Goal: Task Accomplishment & Management: Manage account settings

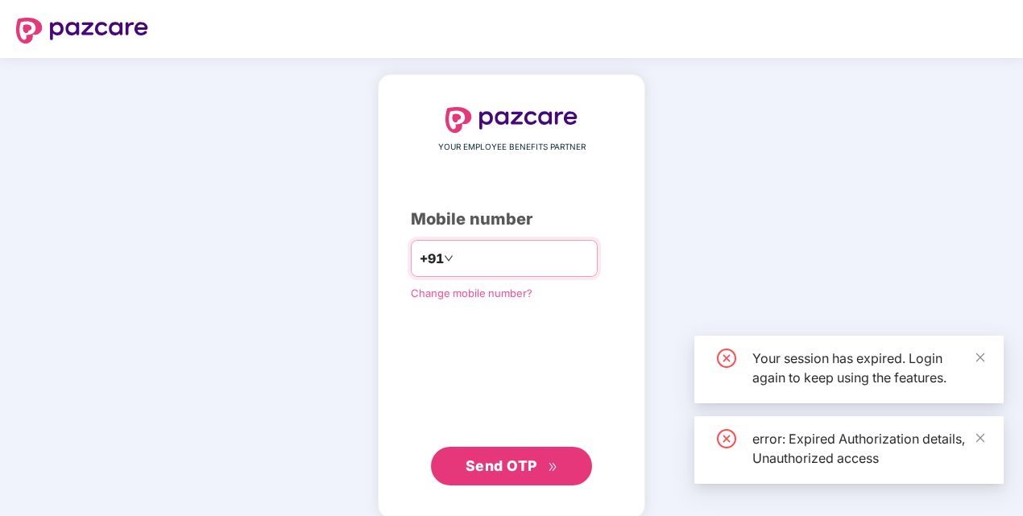
click at [465, 254] on input "number" at bounding box center [523, 259] width 132 height 26
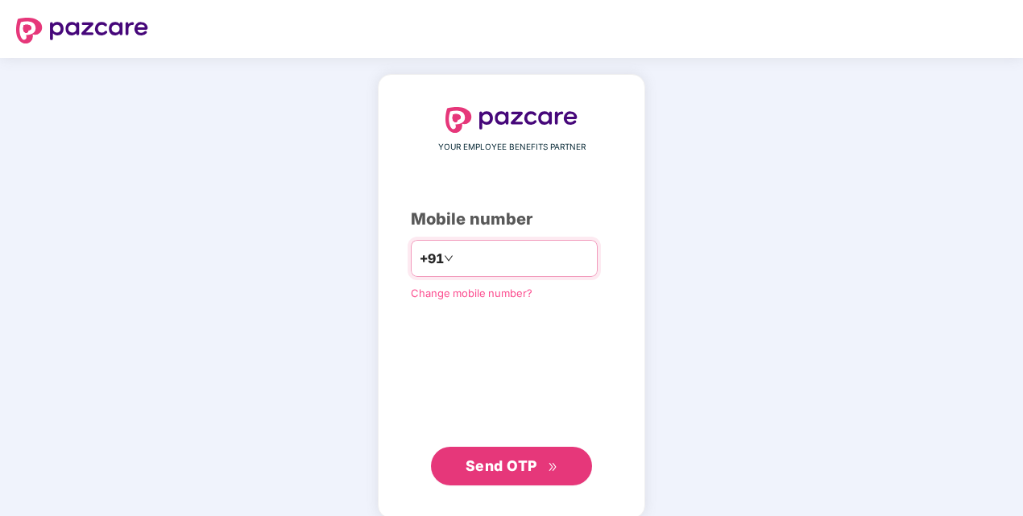
click at [457, 258] on input "**********" at bounding box center [523, 259] width 132 height 26
type input "**********"
click at [548, 462] on icon "double-right" at bounding box center [553, 467] width 10 height 10
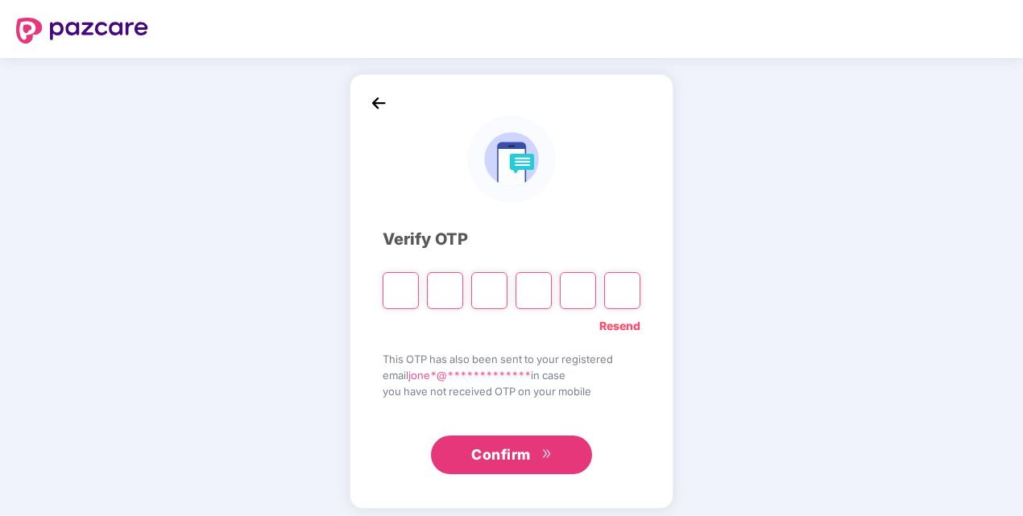
click at [411, 290] on input "Please enter verification code. Digit 1" at bounding box center [401, 290] width 36 height 37
type input "*"
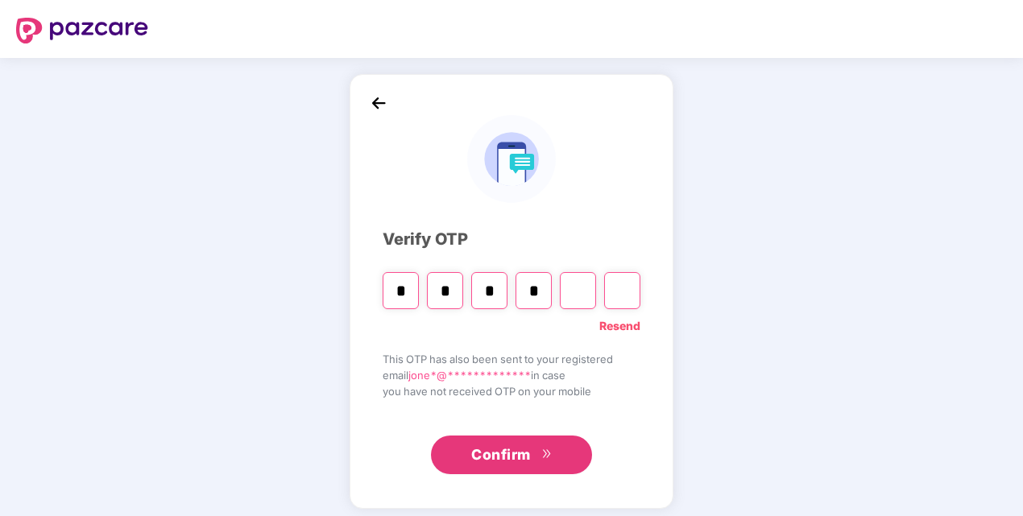
type input "*"
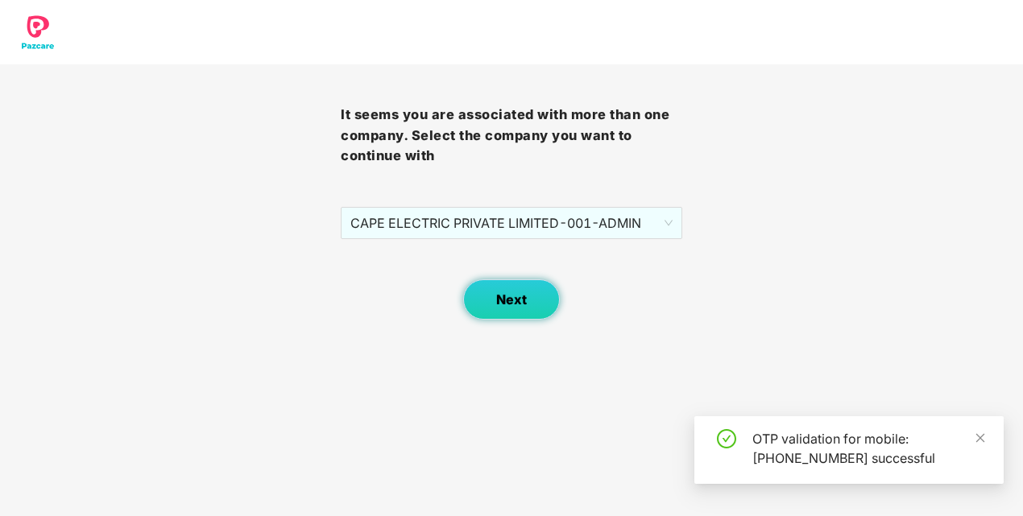
click at [501, 301] on span "Next" at bounding box center [511, 299] width 31 height 15
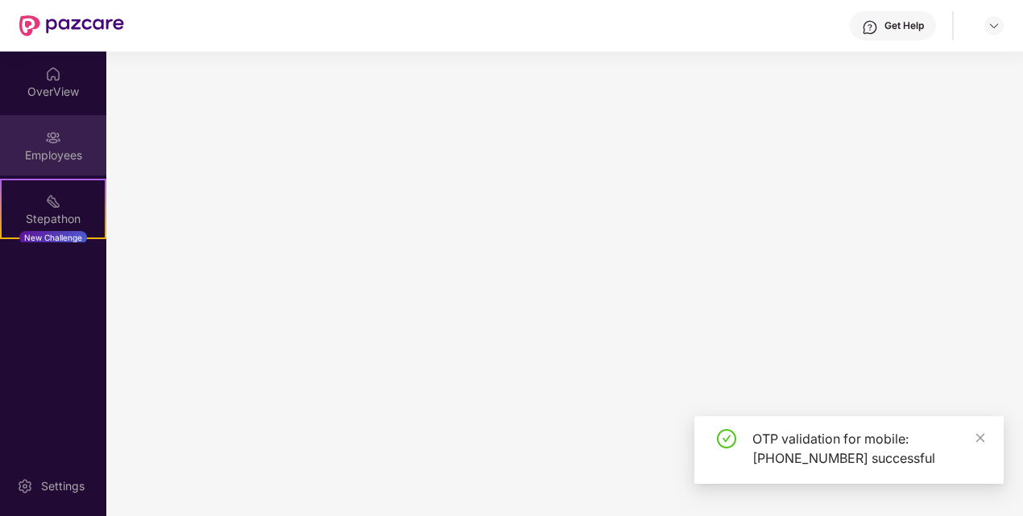
click at [40, 153] on div "Employees" at bounding box center [53, 155] width 106 height 16
click at [983, 435] on icon "close" at bounding box center [980, 437] width 9 height 9
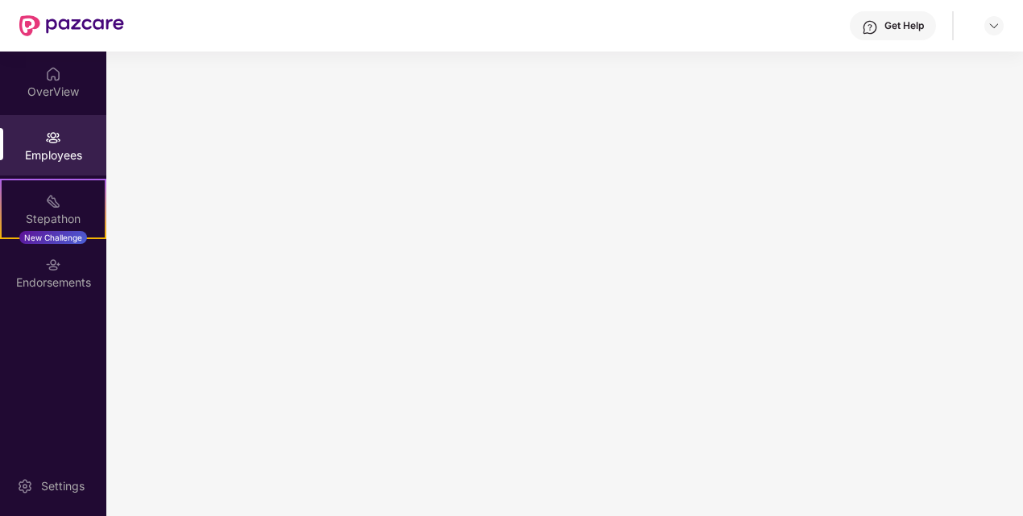
click at [56, 140] on img at bounding box center [53, 138] width 16 height 16
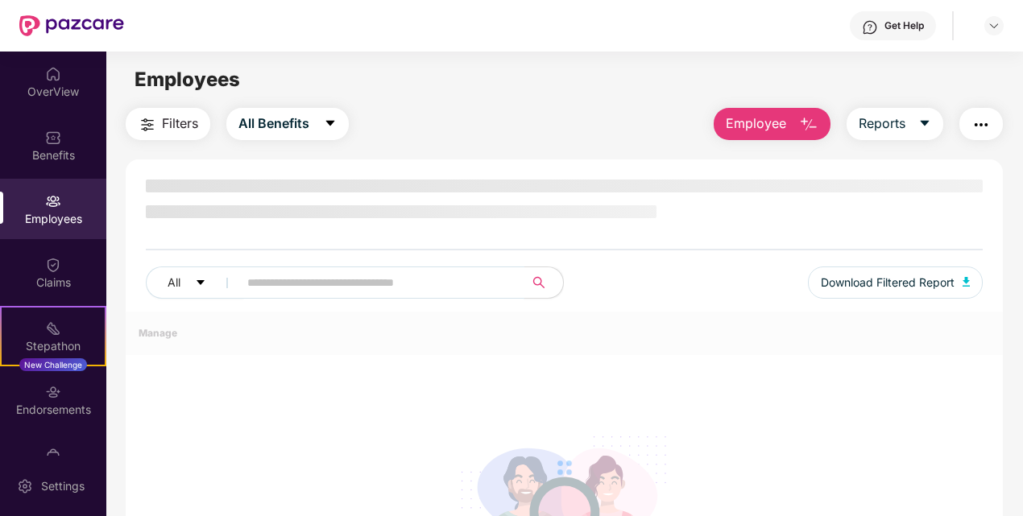
click at [254, 285] on input "text" at bounding box center [374, 283] width 255 height 24
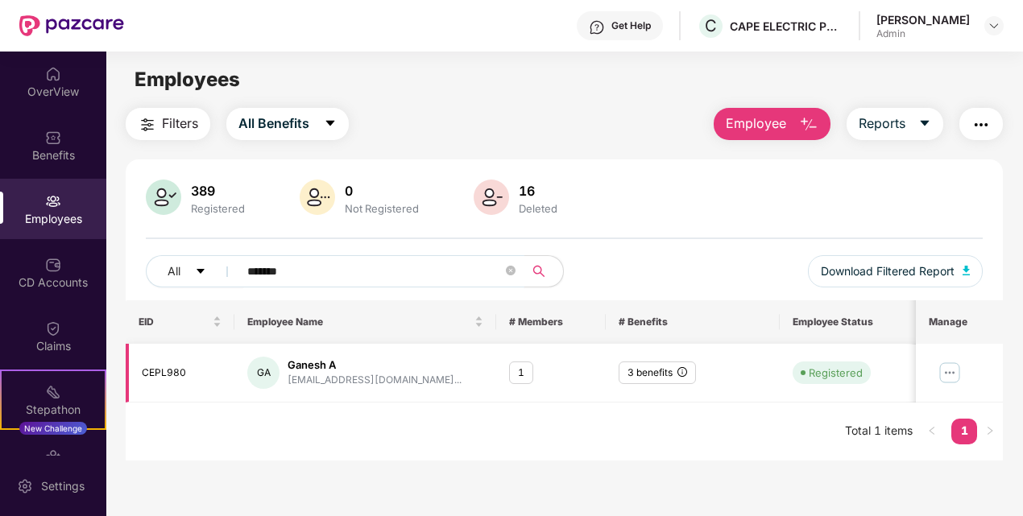
type input "*******"
click at [955, 369] on img at bounding box center [950, 373] width 26 height 26
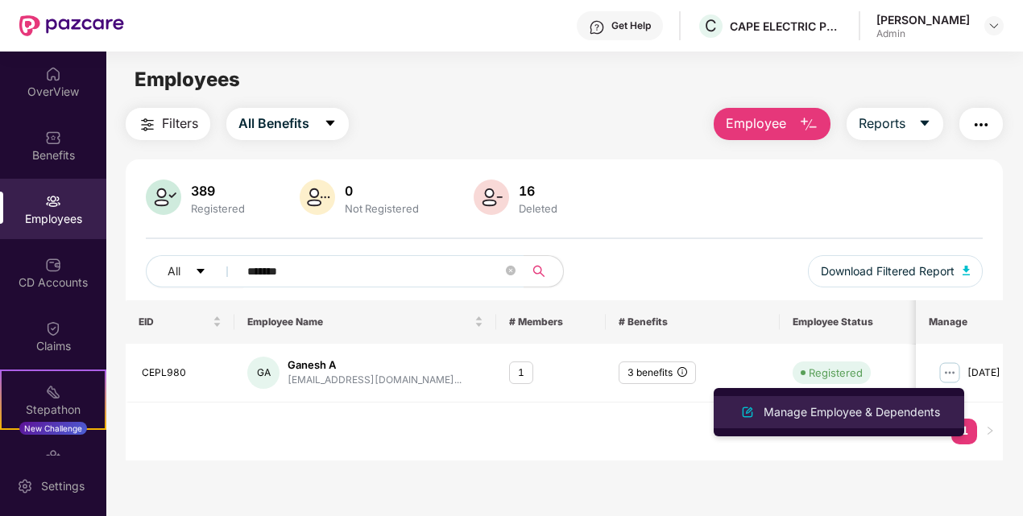
click at [839, 409] on div "Manage Employee & Dependents" at bounding box center [851, 412] width 183 height 18
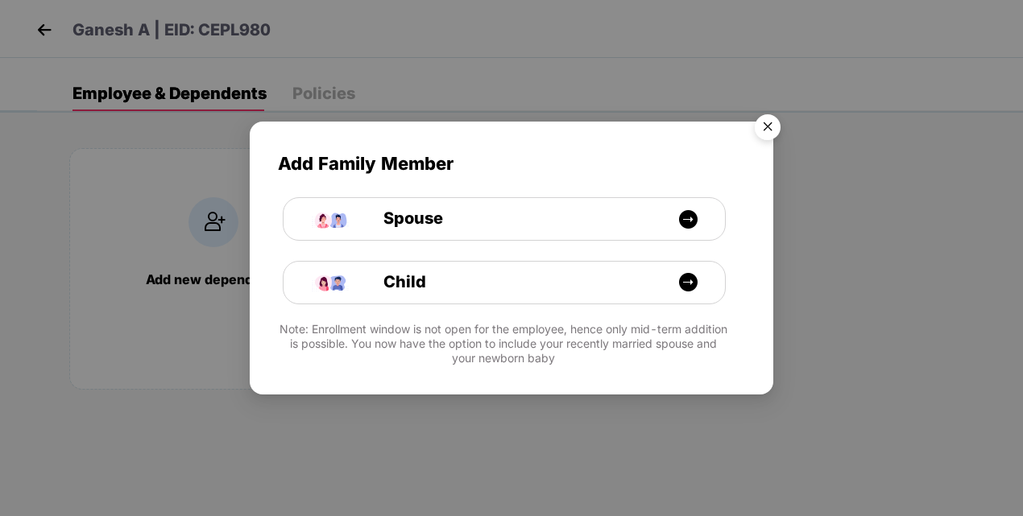
click at [752, 129] on img "Close" at bounding box center [767, 129] width 45 height 45
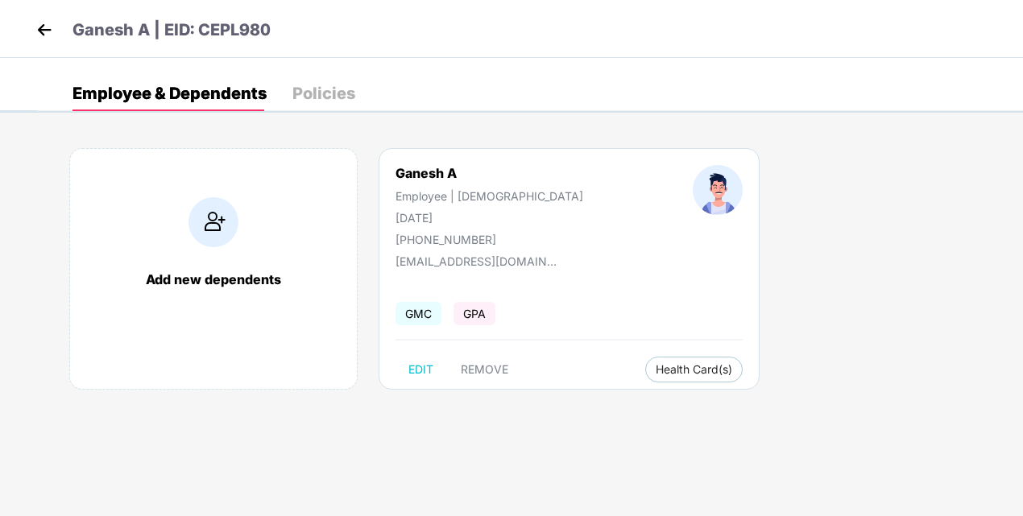
click at [470, 231] on div "Ganesh A Employee | Male 27 Jan 1984 +919962776074" at bounding box center [489, 205] width 297 height 81
click at [463, 234] on div "[PHONE_NUMBER]" at bounding box center [489, 240] width 188 height 14
click at [345, 98] on div "Policies" at bounding box center [323, 93] width 63 height 16
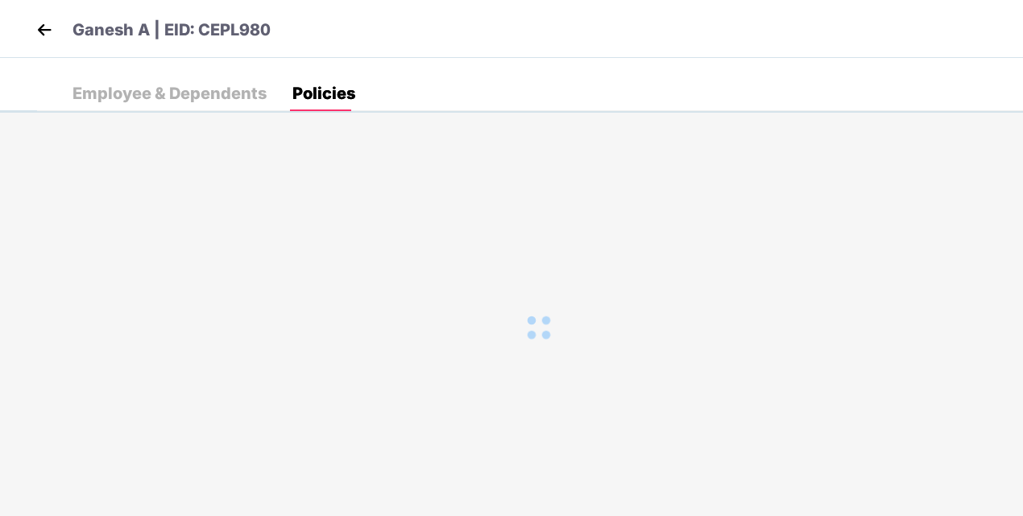
click at [138, 91] on div "Employee & Dependents" at bounding box center [169, 93] width 194 height 16
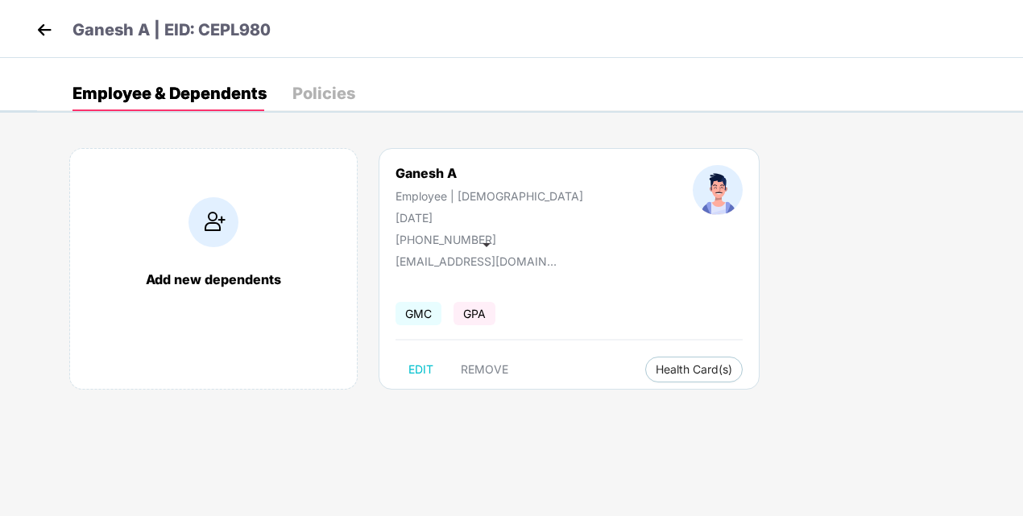
click at [482, 243] on span at bounding box center [486, 245] width 8 height 4
click at [445, 237] on div "[PHONE_NUMBER]" at bounding box center [489, 240] width 188 height 14
click at [483, 245] on span at bounding box center [486, 245] width 8 height 4
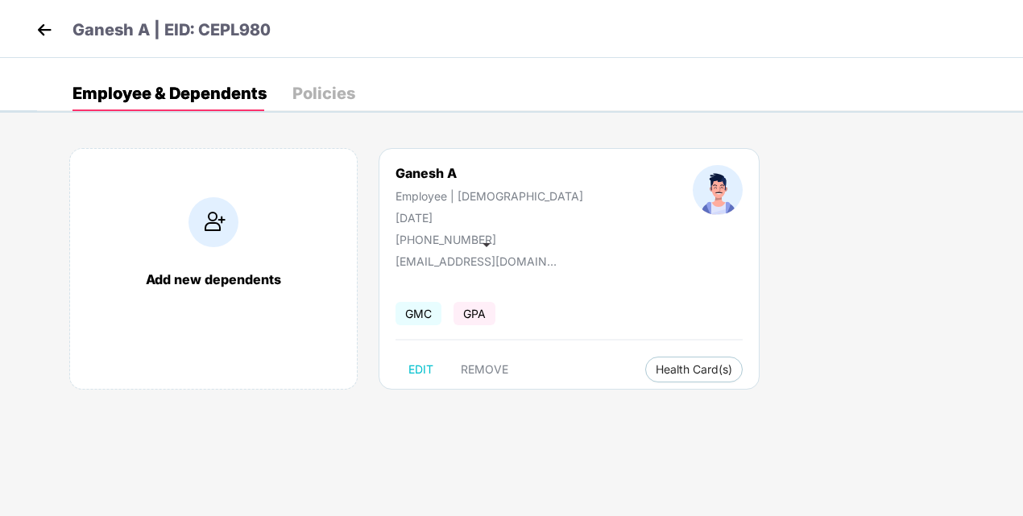
click at [483, 245] on span at bounding box center [486, 245] width 8 height 4
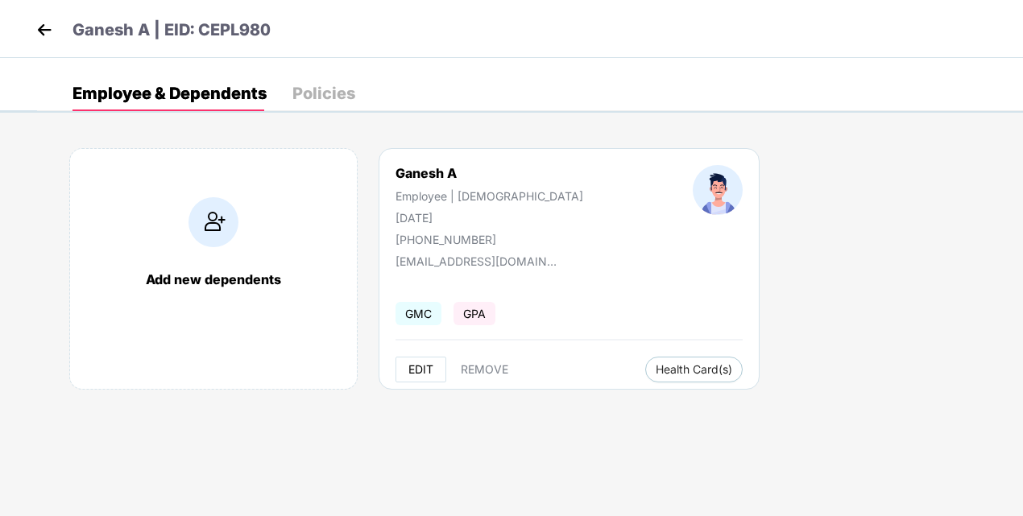
click at [413, 361] on button "EDIT" at bounding box center [420, 370] width 51 height 26
select select "****"
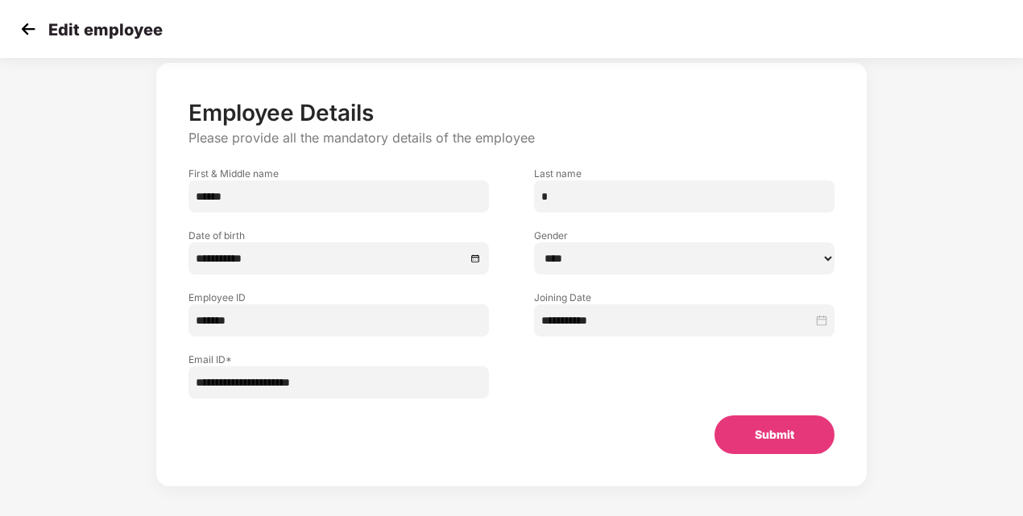
scroll to position [69, 0]
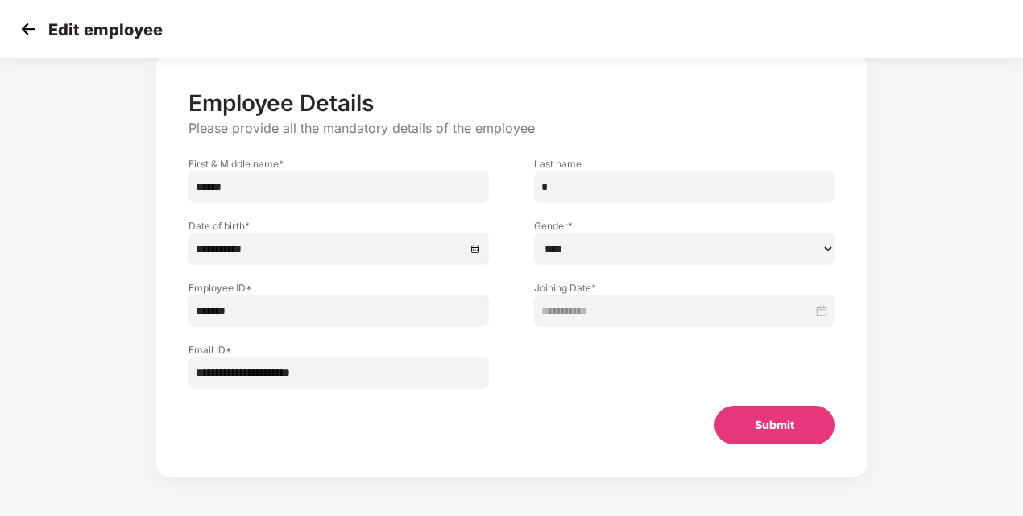
click at [375, 377] on input "**********" at bounding box center [338, 373] width 300 height 32
click at [585, 366] on div at bounding box center [684, 358] width 346 height 62
click at [752, 414] on button "Submit" at bounding box center [774, 425] width 120 height 39
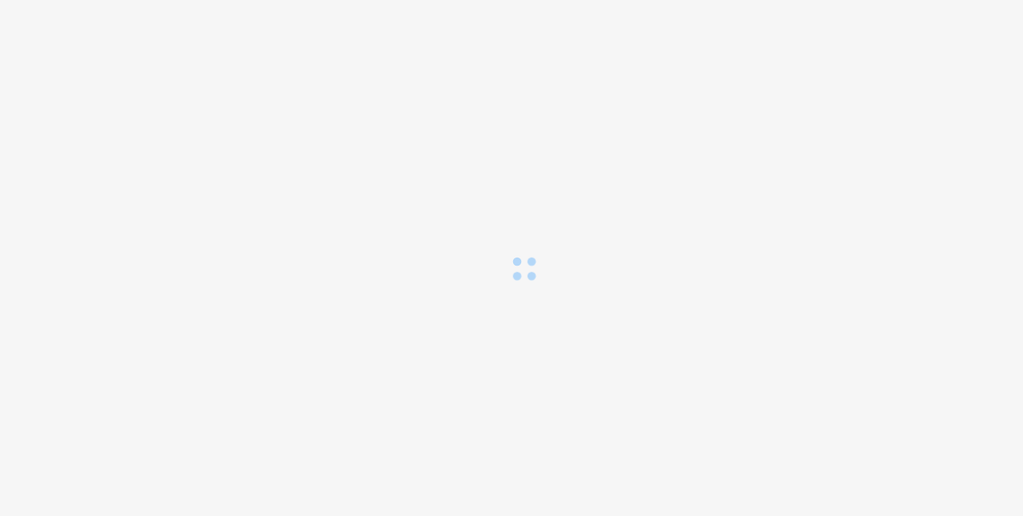
scroll to position [0, 0]
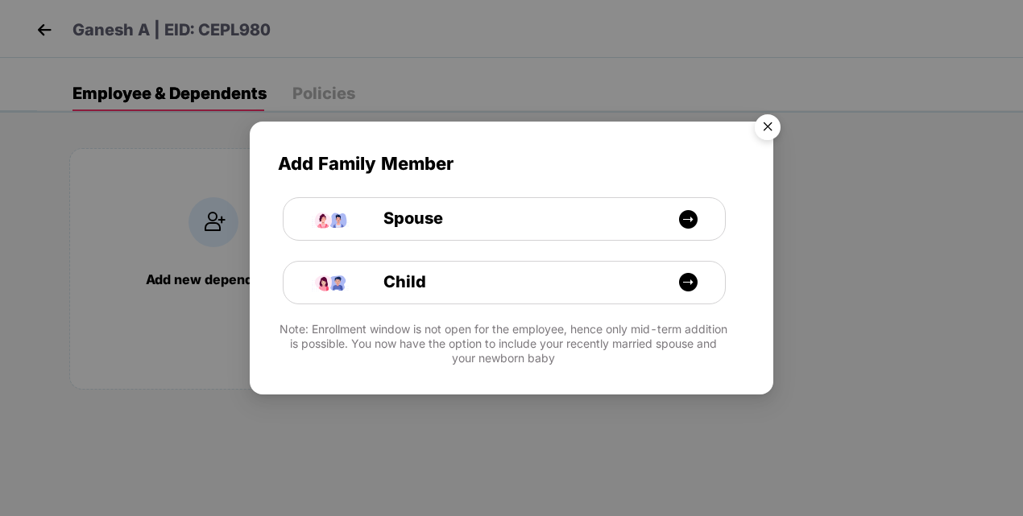
click at [782, 123] on img "Close" at bounding box center [767, 129] width 45 height 45
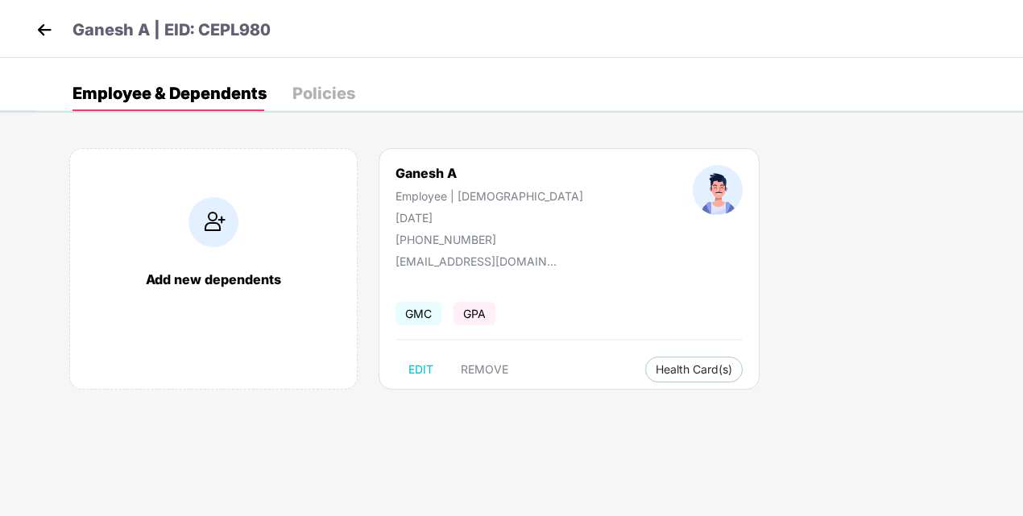
click at [40, 34] on img at bounding box center [44, 30] width 24 height 24
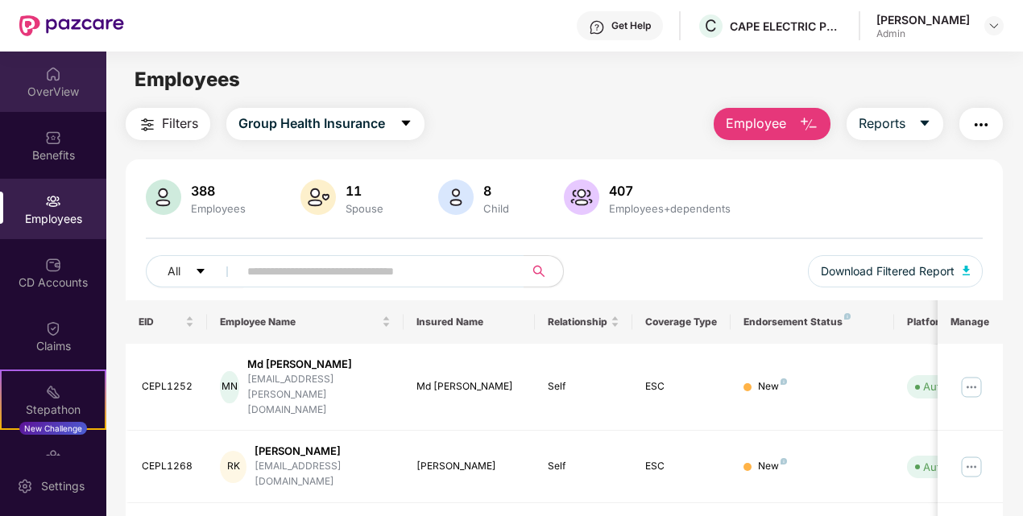
click at [60, 89] on div "OverView" at bounding box center [53, 92] width 106 height 16
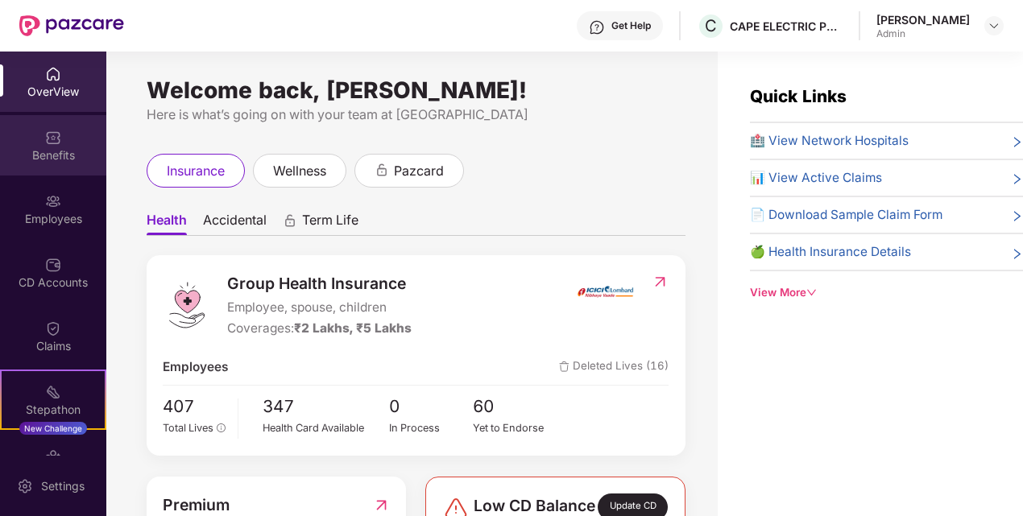
click at [62, 139] on div "Benefits" at bounding box center [53, 145] width 106 height 60
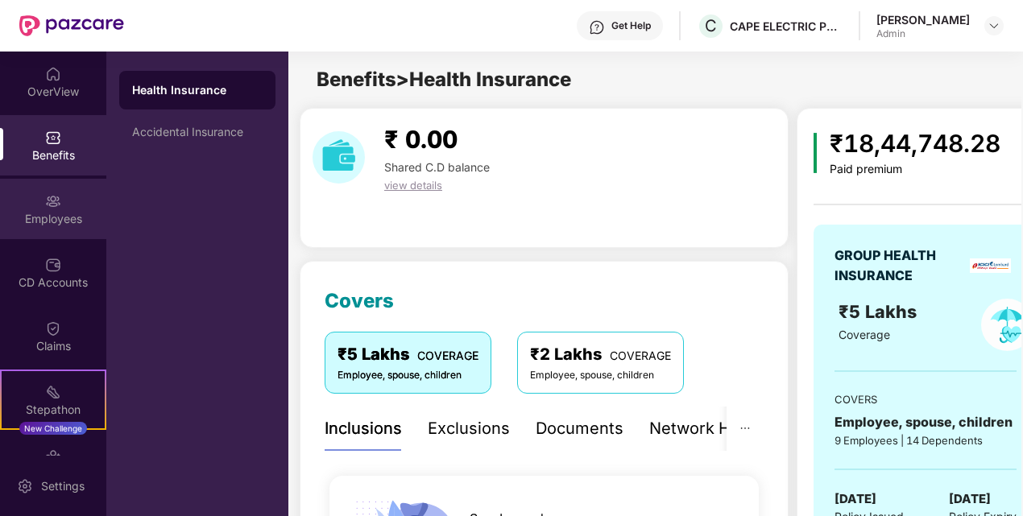
click at [63, 209] on div "Employees" at bounding box center [53, 209] width 106 height 60
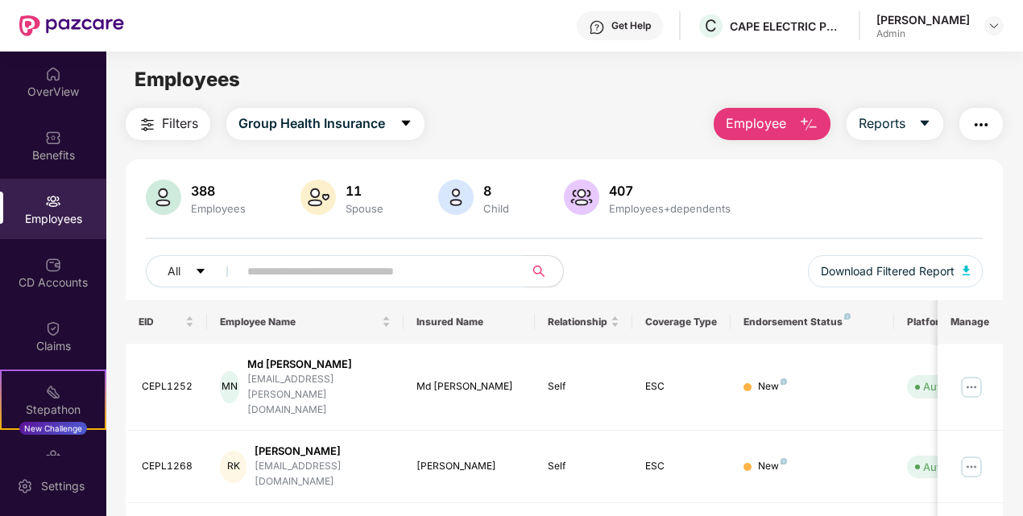
click at [278, 280] on input "text" at bounding box center [374, 271] width 255 height 24
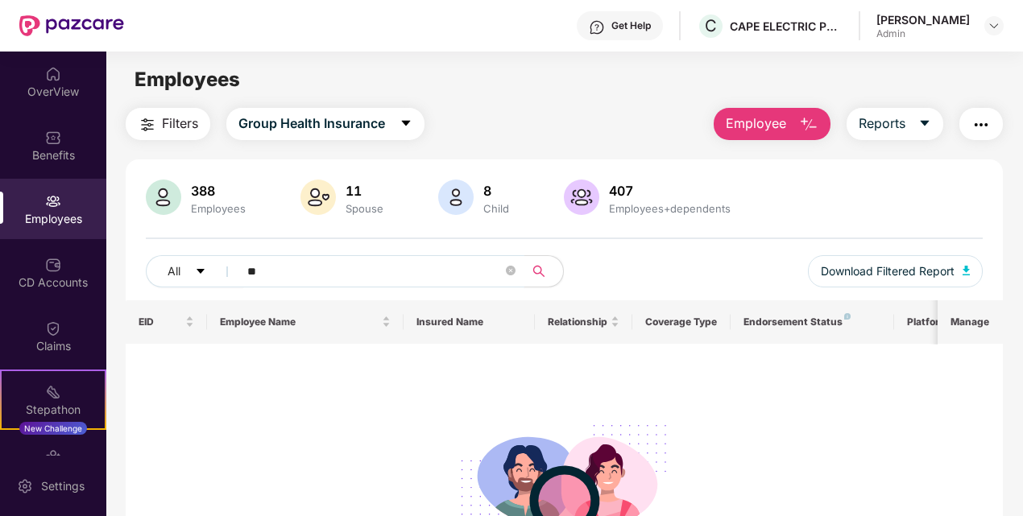
type input "**"
click at [988, 27] on img at bounding box center [993, 25] width 13 height 13
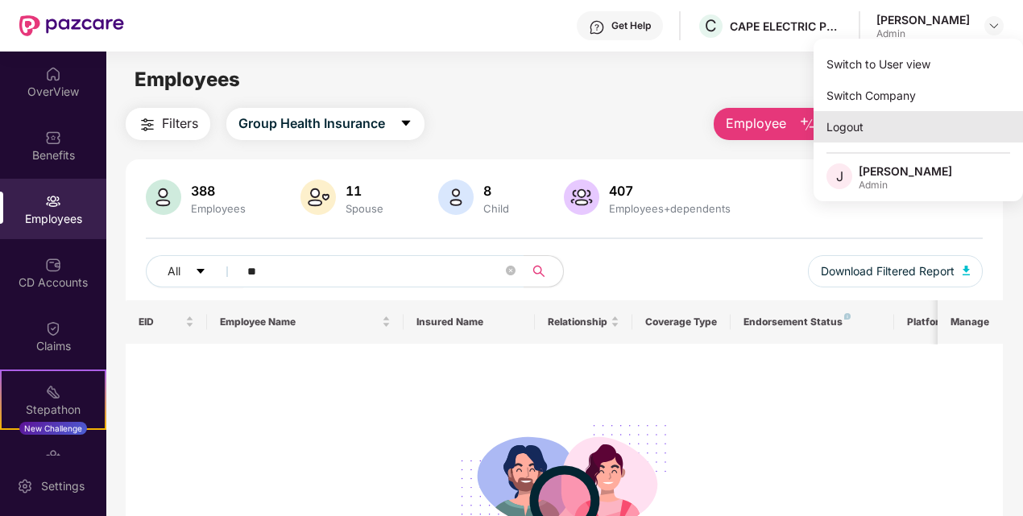
click at [904, 127] on div "Logout" at bounding box center [917, 126] width 209 height 31
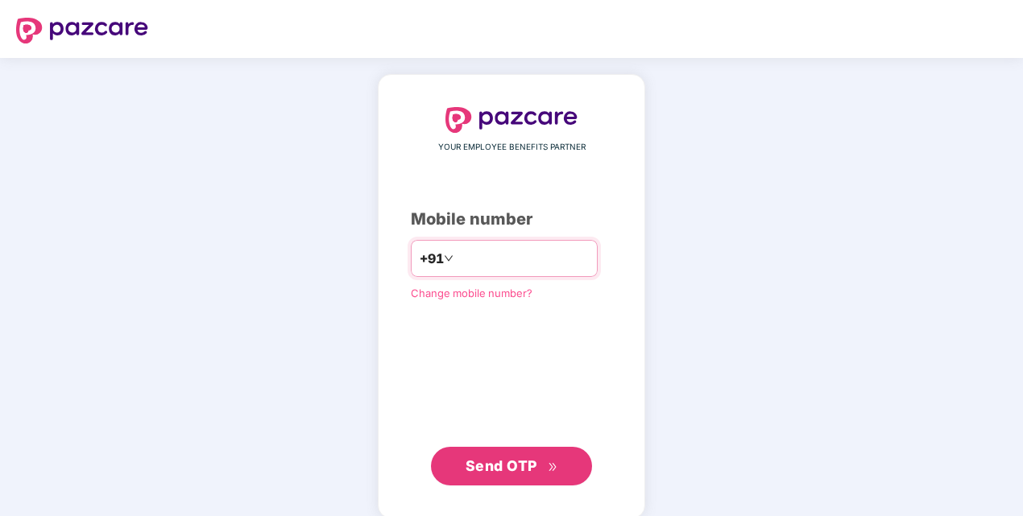
click at [457, 261] on input "number" at bounding box center [523, 259] width 132 height 26
type input "**********"
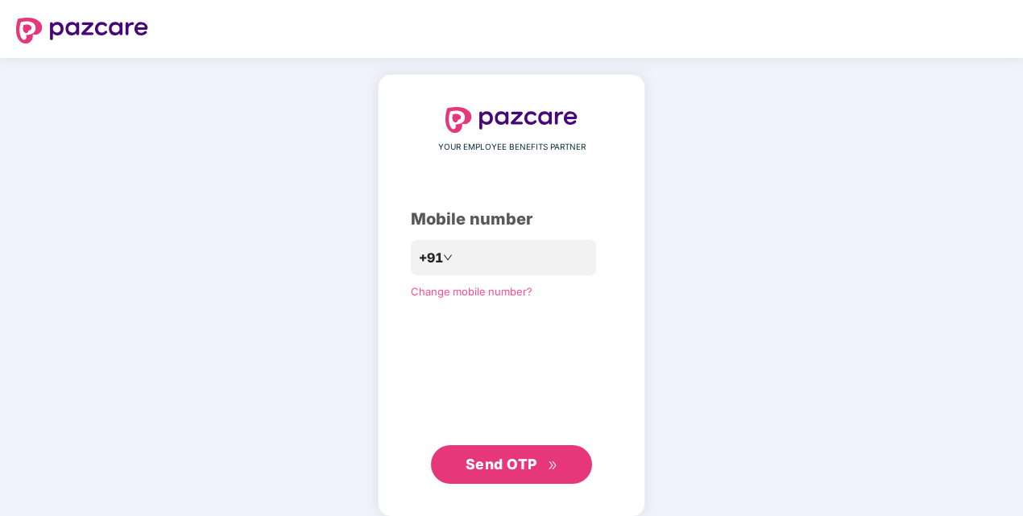
click at [548, 470] on span "Send OTP" at bounding box center [512, 464] width 93 height 23
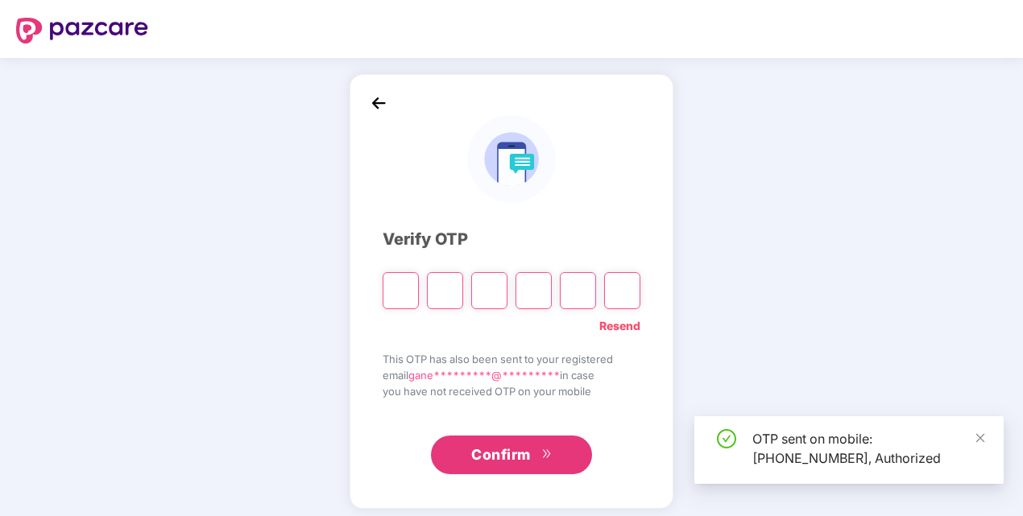
click at [412, 287] on input "Please enter verification code. Digit 1" at bounding box center [401, 290] width 36 height 37
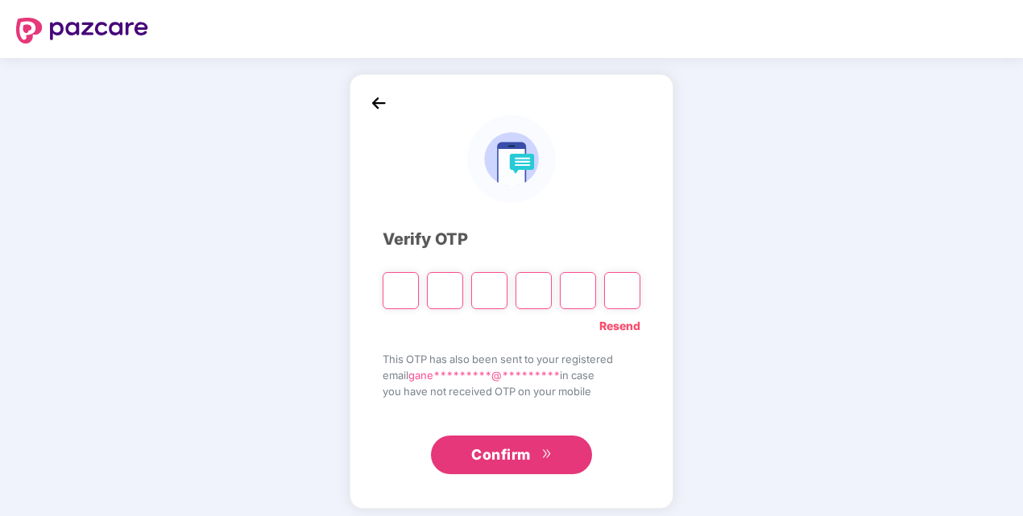
click at [404, 287] on input "Please enter verification code. Digit 1" at bounding box center [401, 290] width 36 height 37
type input "*"
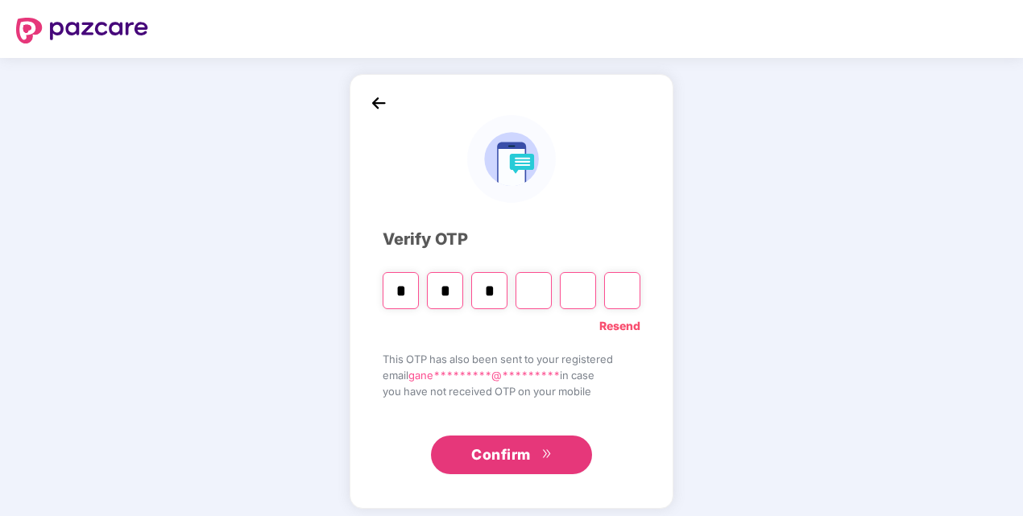
type input "*"
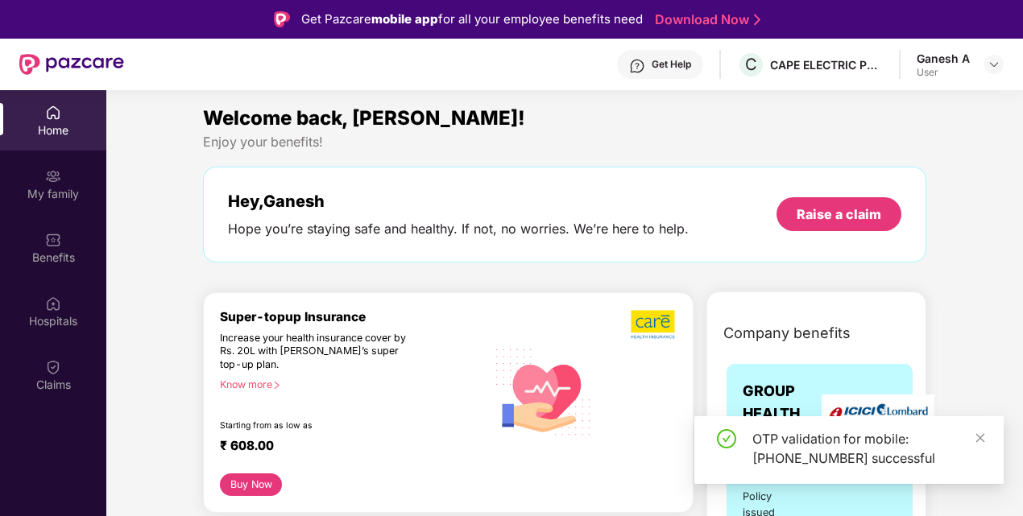
scroll to position [81, 0]
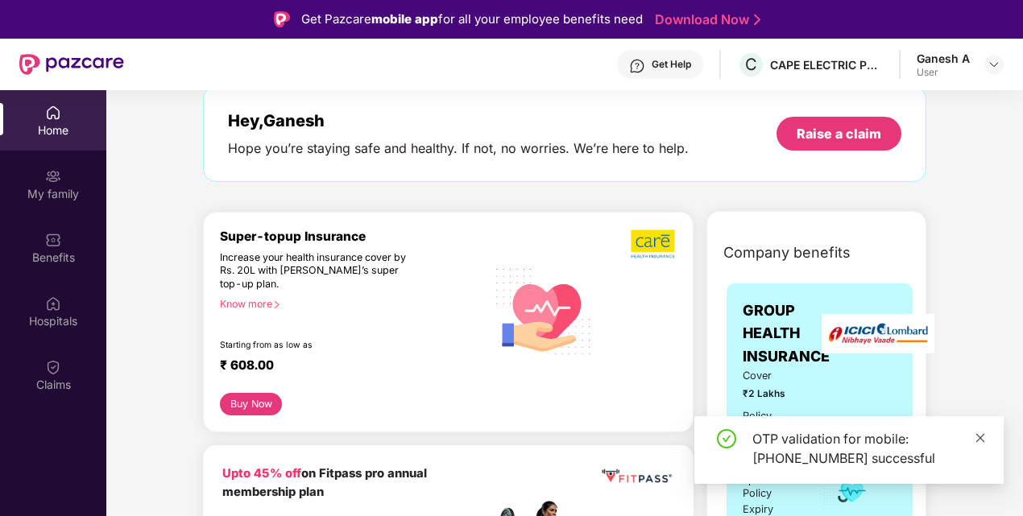
click at [984, 439] on icon "close" at bounding box center [979, 437] width 11 height 11
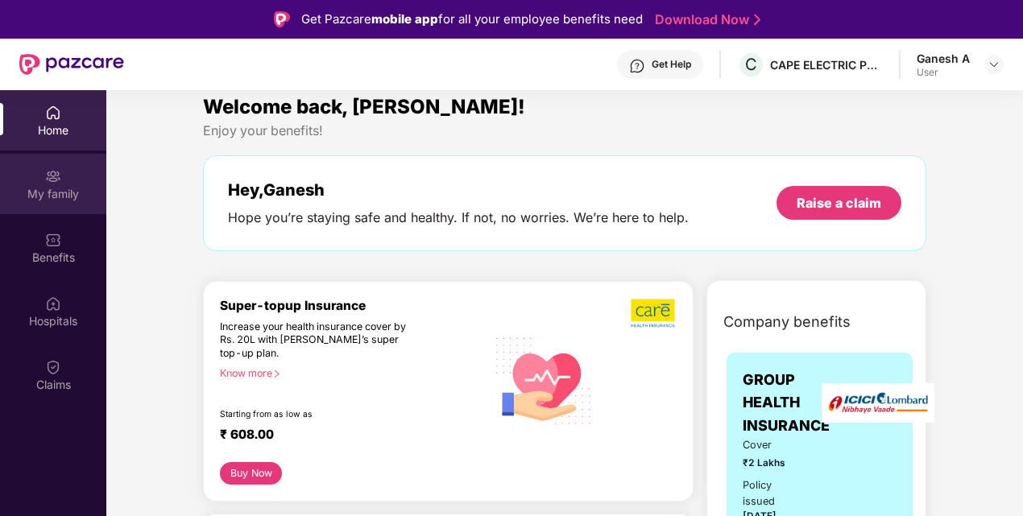
scroll to position [0, 0]
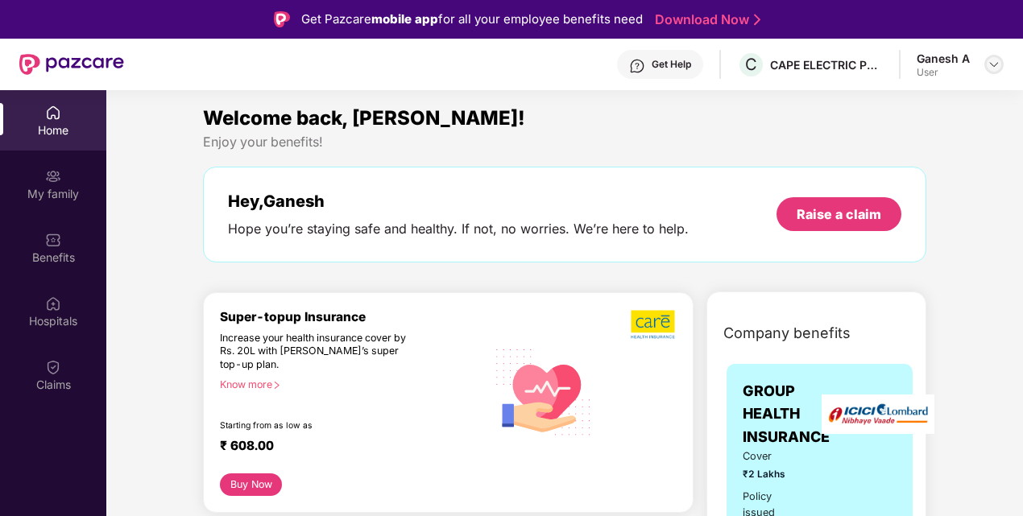
click at [992, 60] on img at bounding box center [993, 64] width 13 height 13
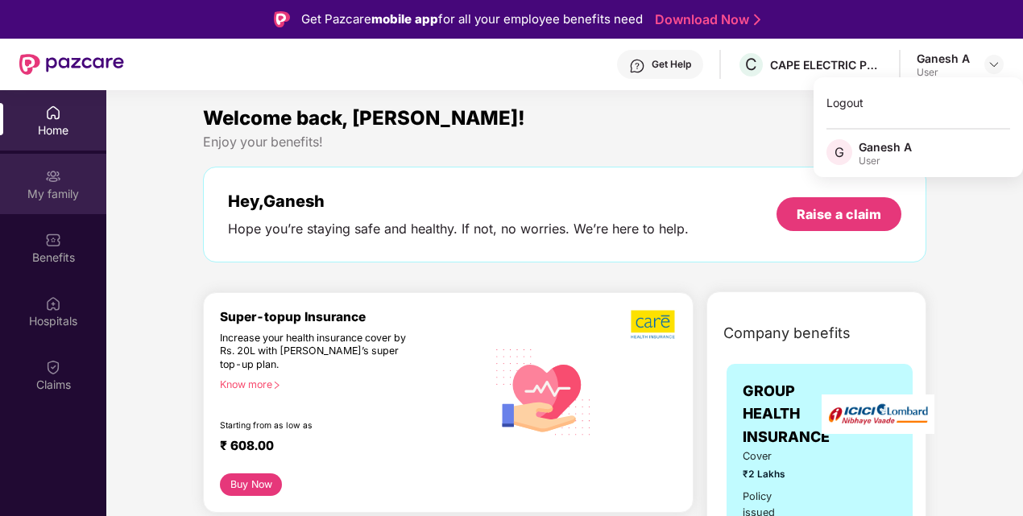
click at [32, 171] on div "My family" at bounding box center [53, 184] width 106 height 60
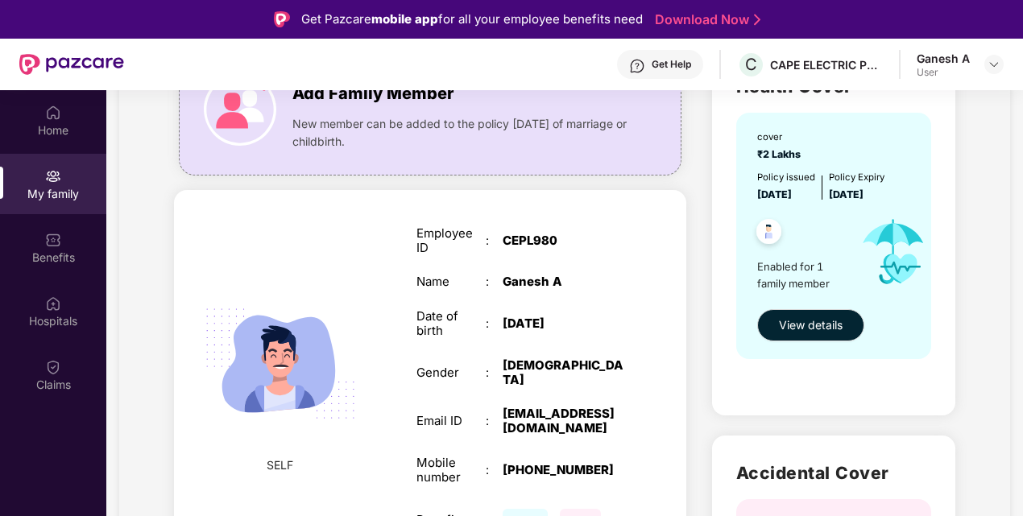
scroll to position [242, 0]
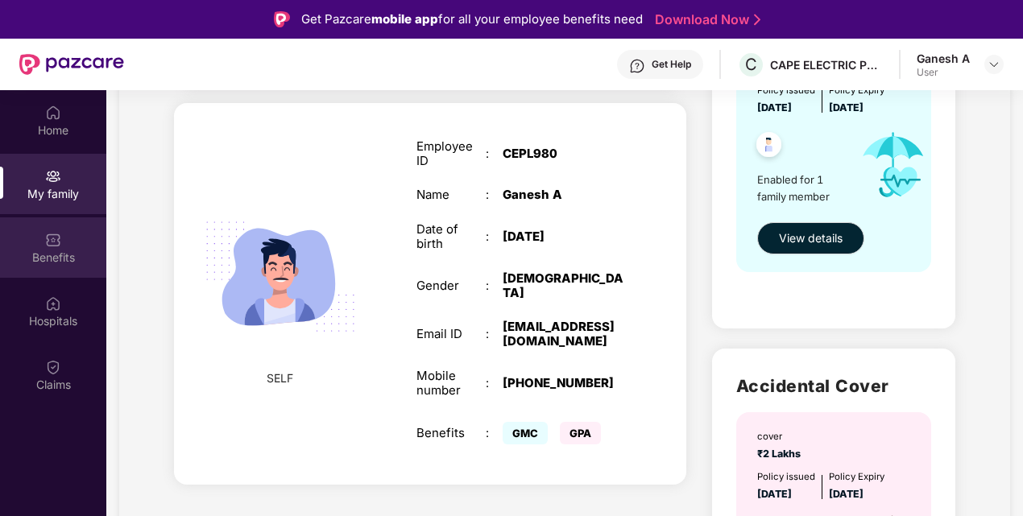
click at [25, 221] on div "Benefits" at bounding box center [53, 247] width 106 height 60
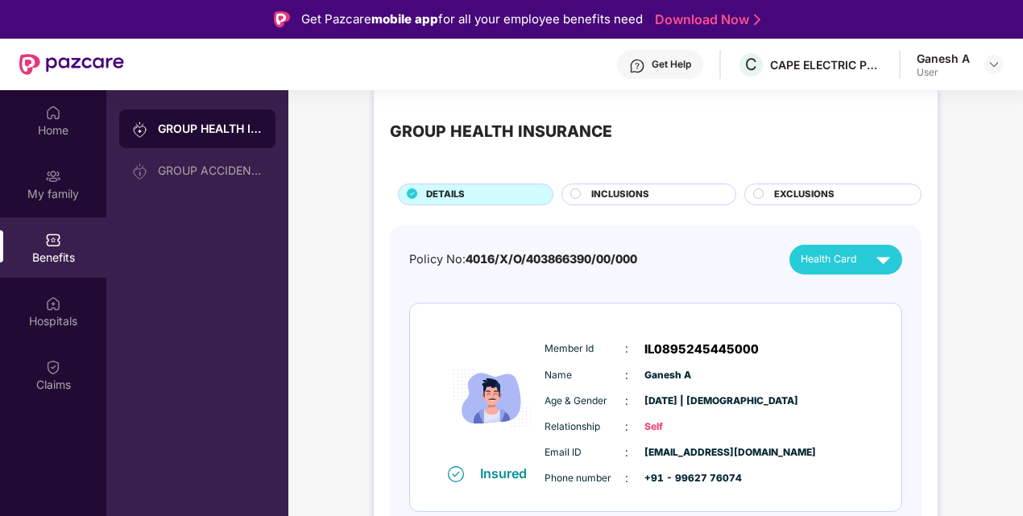
scroll to position [27, 0]
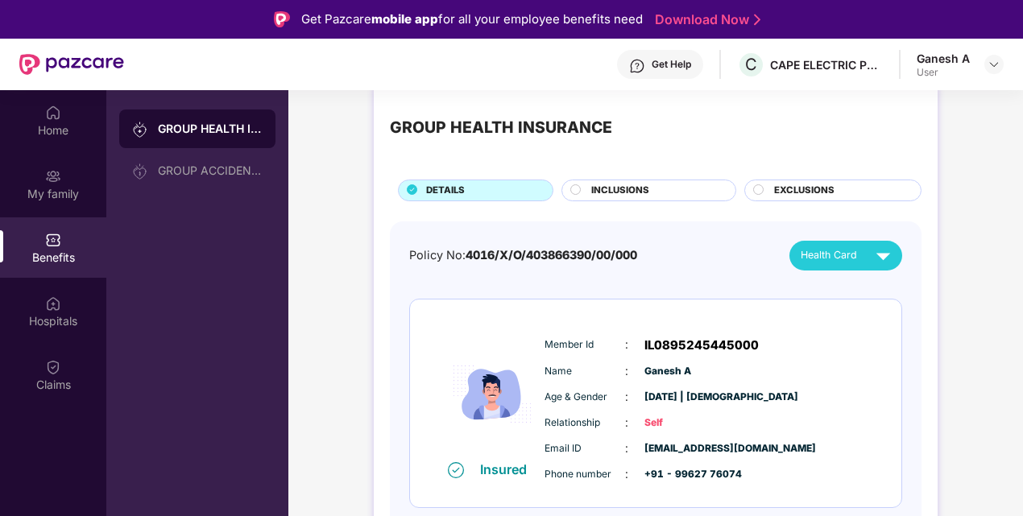
click at [449, 467] on img at bounding box center [456, 470] width 16 height 16
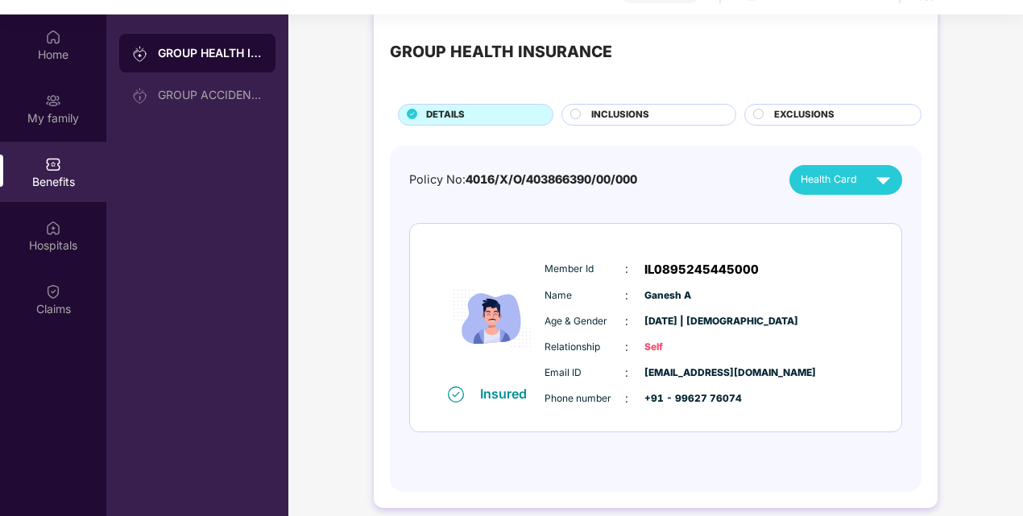
scroll to position [90, 0]
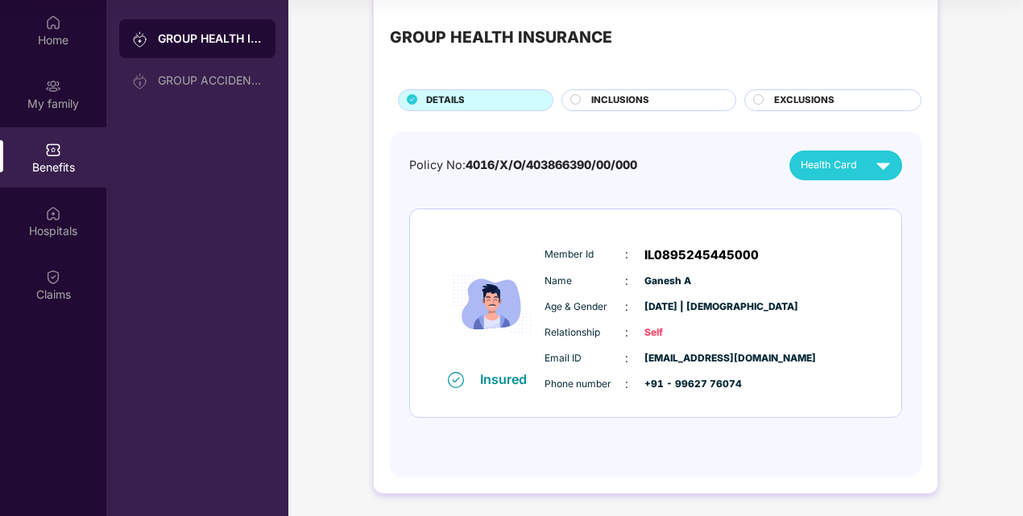
click at [670, 383] on span "+91 - 99627 76074" at bounding box center [684, 384] width 81 height 15
click at [741, 382] on div "Phone number : +91 - 99627 76074" at bounding box center [704, 384] width 320 height 18
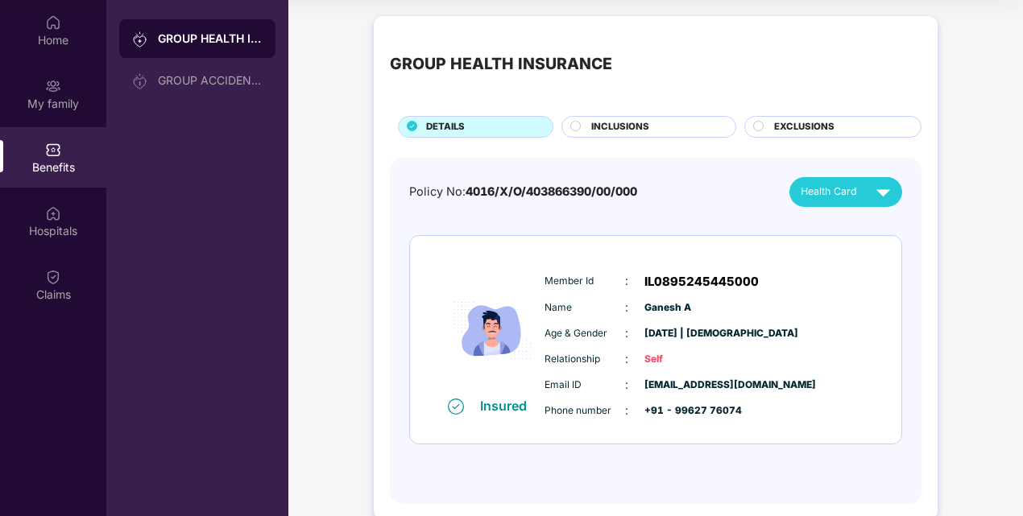
click at [722, 346] on div "Member Id : IL0895245445000 Name : Ganesh A Age & Gender : 27 Jan 1984 | Male R…" at bounding box center [704, 346] width 328 height 164
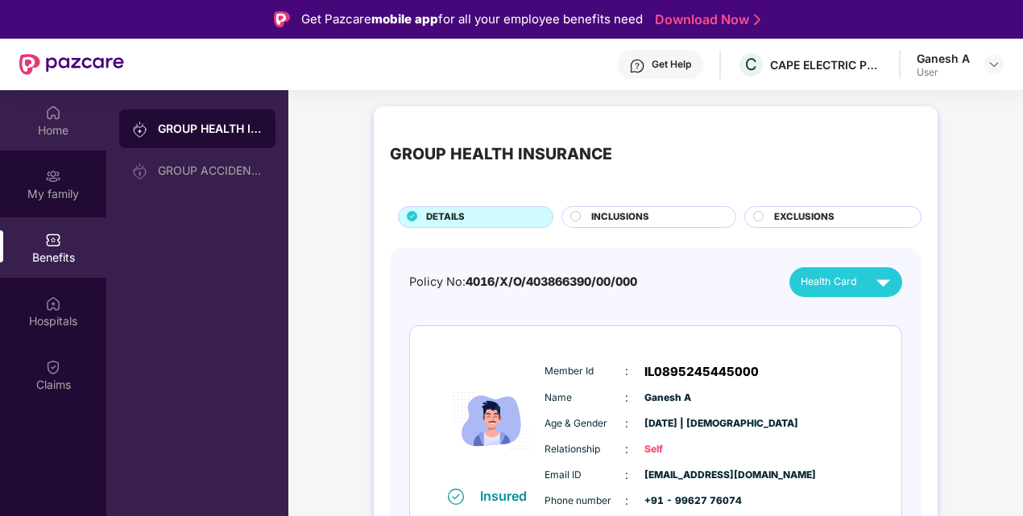
click at [64, 118] on div "Home" at bounding box center [53, 120] width 106 height 60
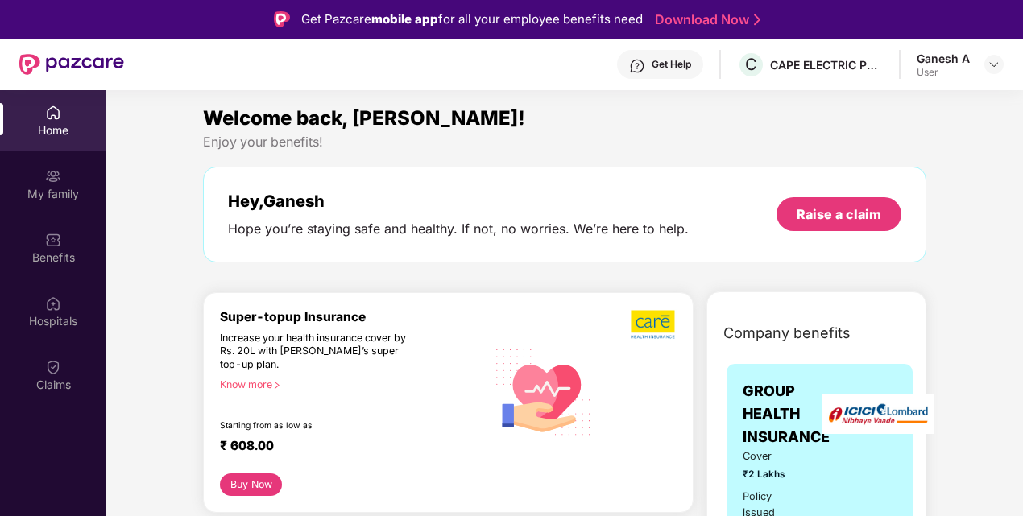
click at [610, 222] on div "Hope you’re staying safe and healthy. If not, no worries. We’re here to help." at bounding box center [458, 229] width 461 height 17
click at [539, 132] on div "Welcome back, [PERSON_NAME]!" at bounding box center [564, 118] width 723 height 31
click at [818, 277] on div "Welcome back, Ganesh! Enjoy your benefits! Hey, Ganesh Hope you’re staying safe…" at bounding box center [565, 191] width 736 height 176
click at [706, 144] on div "Enjoy your benefits!" at bounding box center [564, 142] width 723 height 17
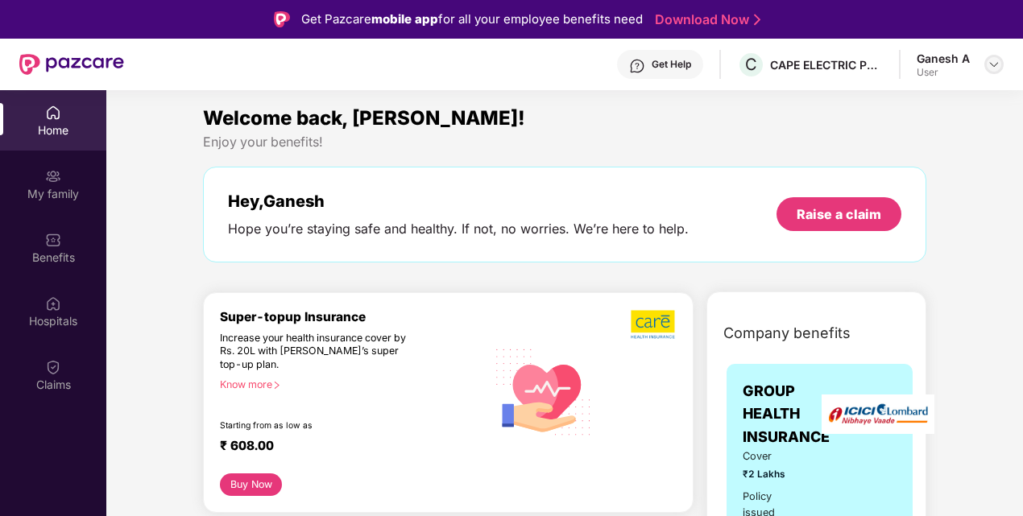
click at [996, 60] on img at bounding box center [993, 64] width 13 height 13
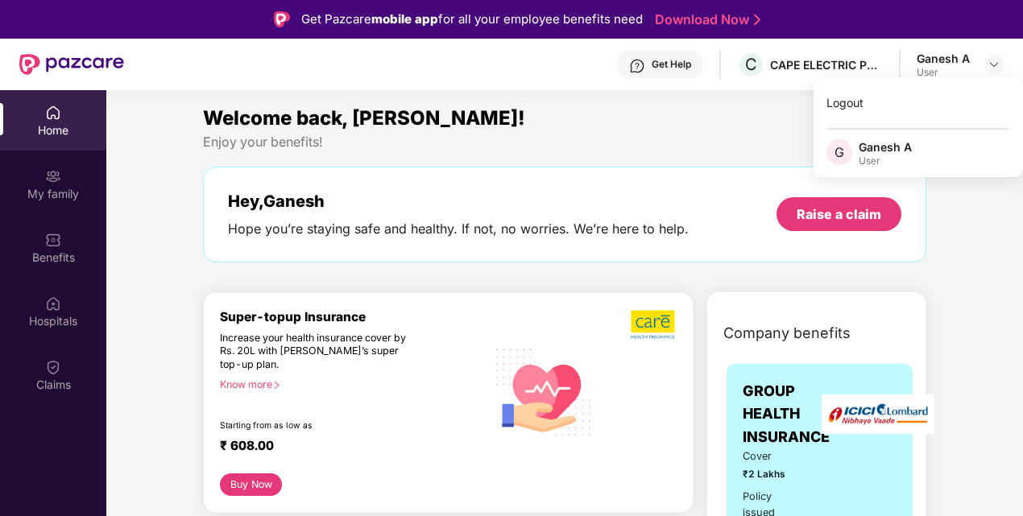
click at [626, 113] on div "Welcome back, [PERSON_NAME]!" at bounding box center [564, 118] width 723 height 31
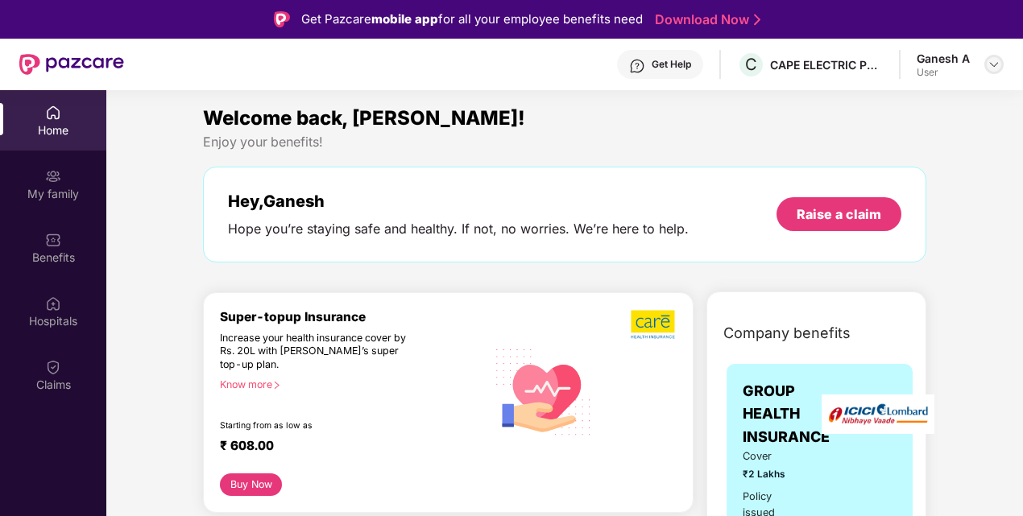
click at [989, 58] on img at bounding box center [993, 64] width 13 height 13
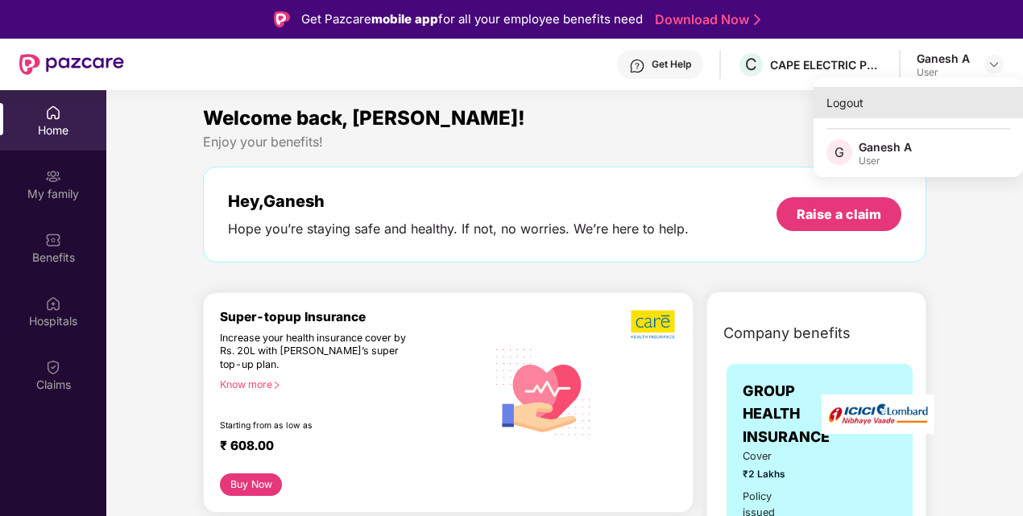
click at [855, 102] on div "Logout" at bounding box center [917, 102] width 209 height 31
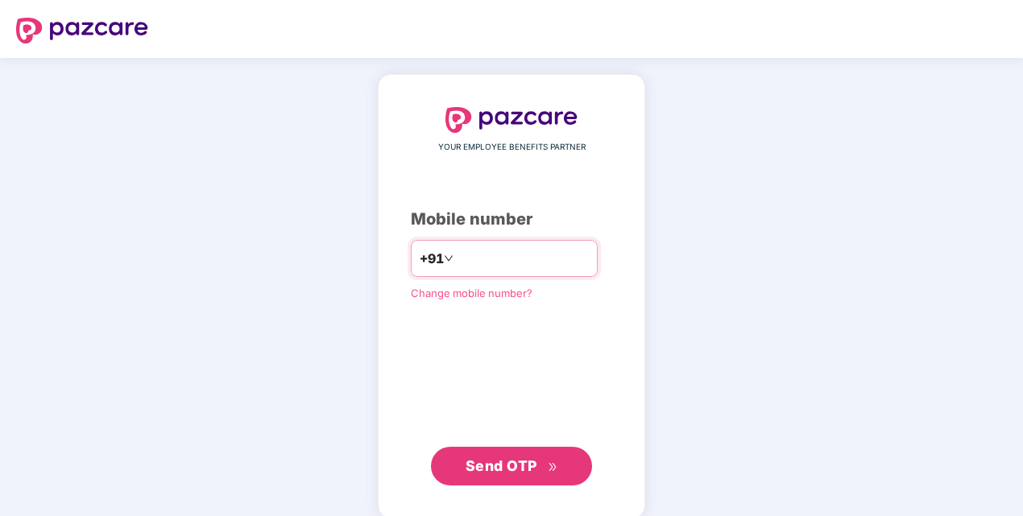
click at [492, 267] on input "number" at bounding box center [523, 259] width 132 height 26
drag, startPoint x: 446, startPoint y: 264, endPoint x: 602, endPoint y: 242, distance: 157.7
click at [457, 264] on input "**********" at bounding box center [523, 259] width 132 height 26
type input "**********"
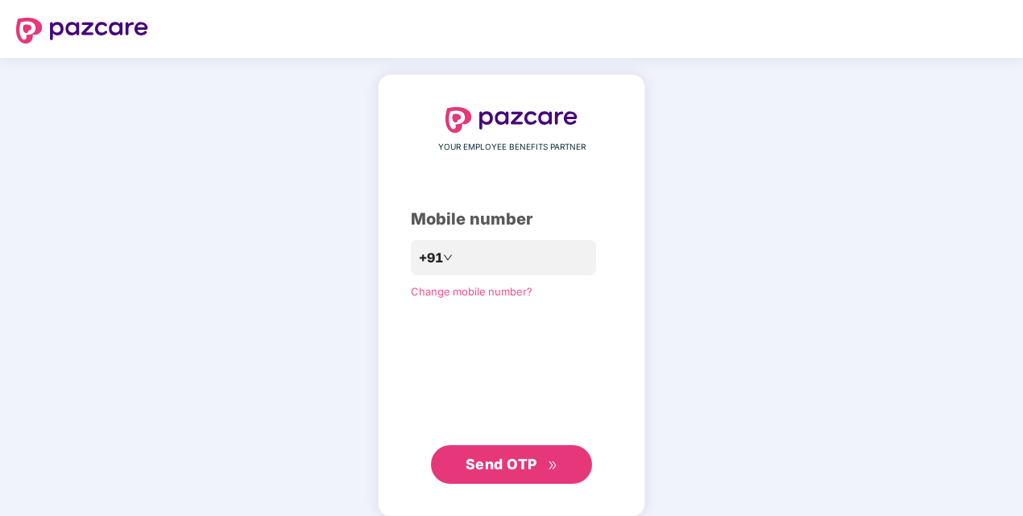
click at [543, 454] on span "Send OTP" at bounding box center [512, 464] width 93 height 23
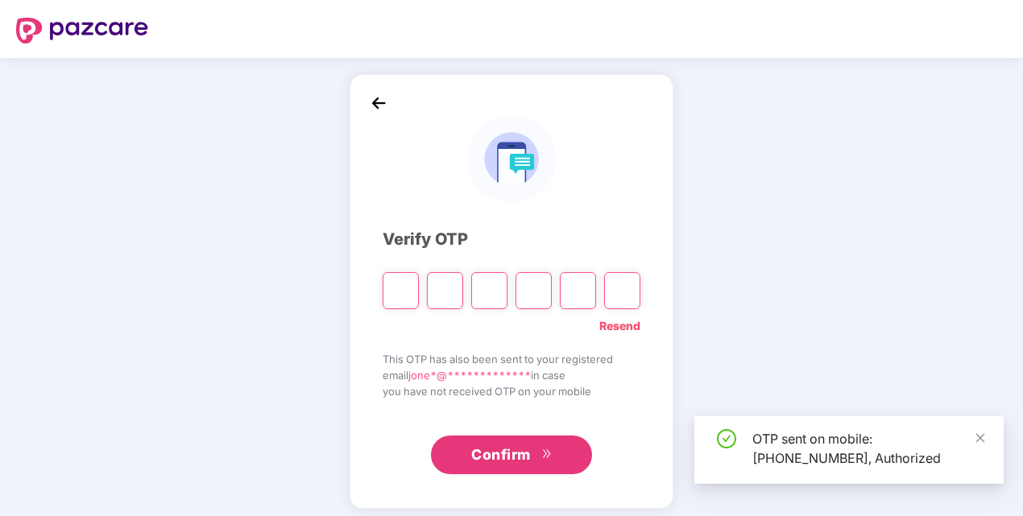
click at [408, 283] on input "Please enter verification code. Digit 1" at bounding box center [401, 290] width 36 height 37
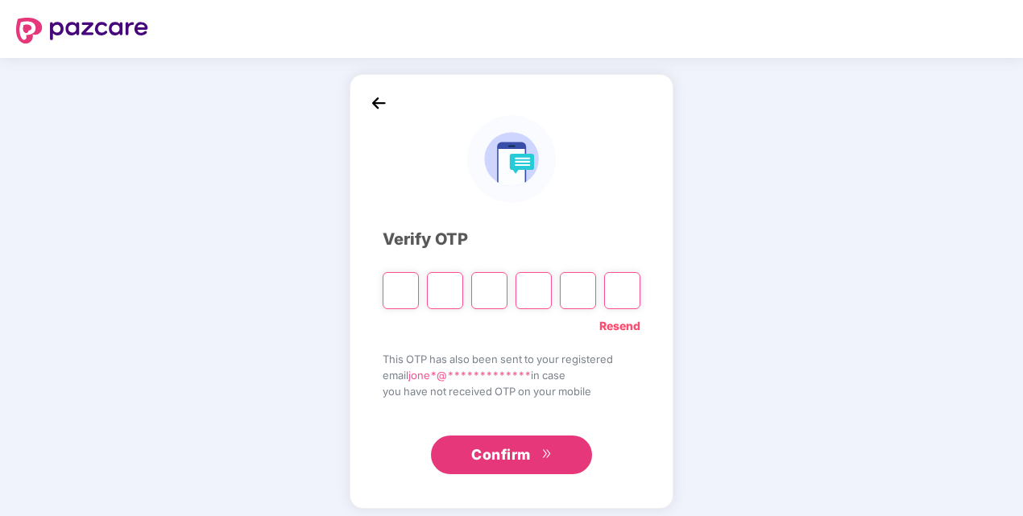
type input "*"
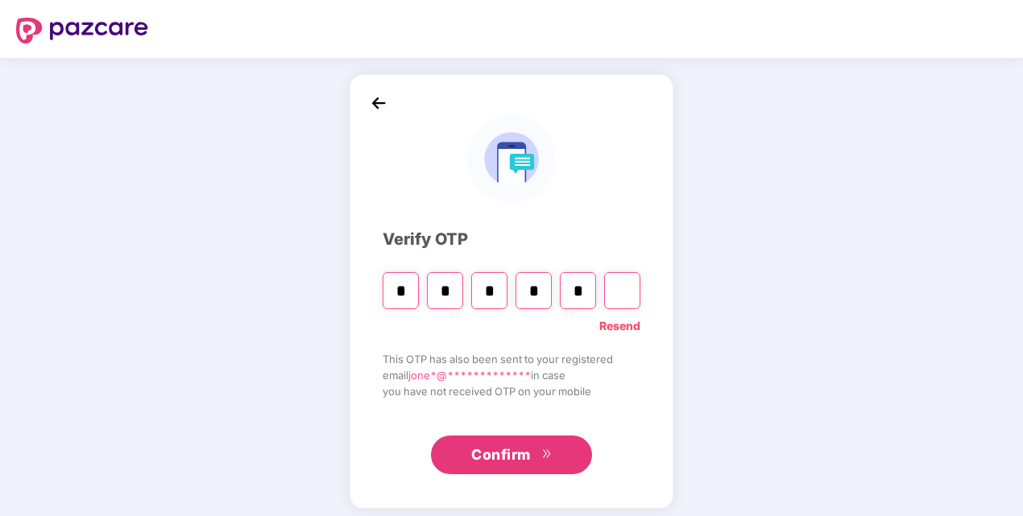
type input "*"
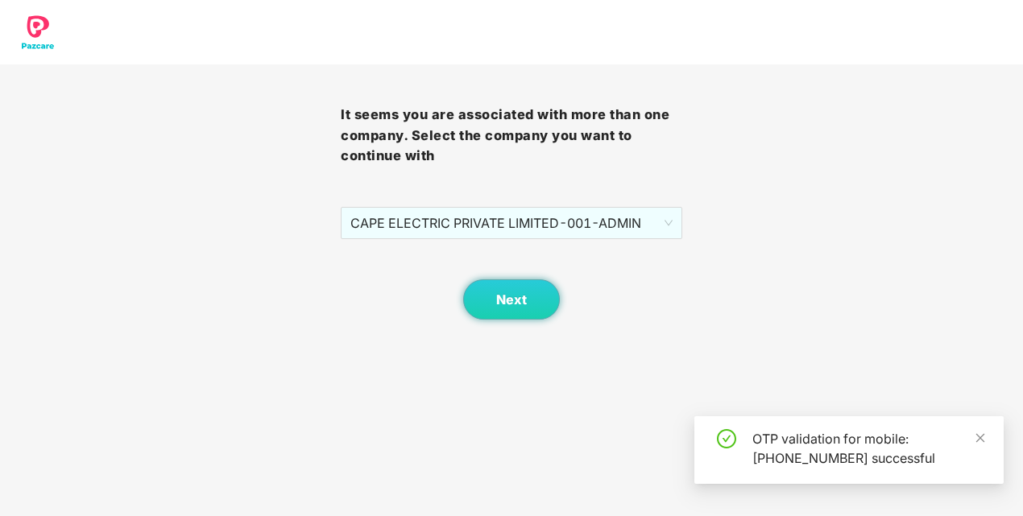
click at [536, 279] on div "Next" at bounding box center [511, 279] width 341 height 81
click at [527, 290] on button "Next" at bounding box center [511, 299] width 97 height 40
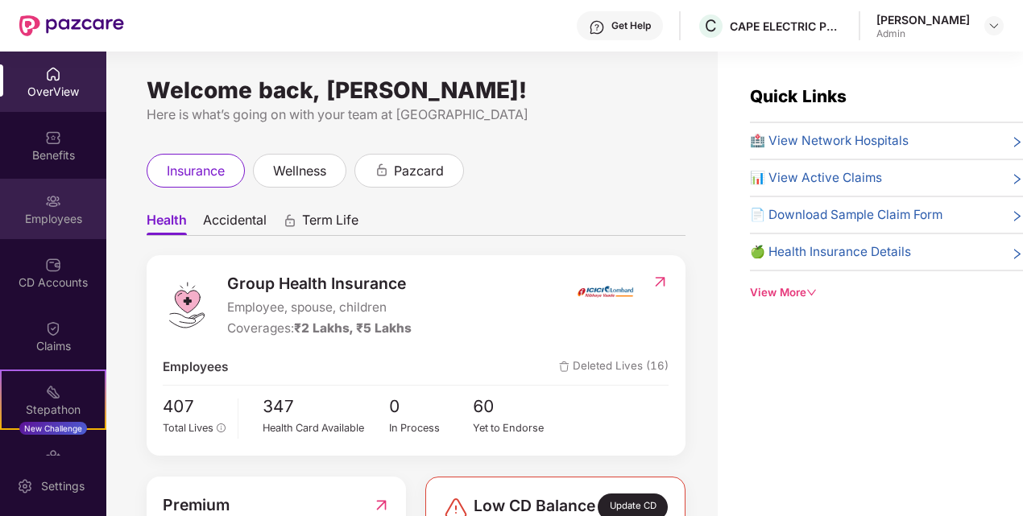
click at [56, 190] on div "Employees" at bounding box center [53, 209] width 106 height 60
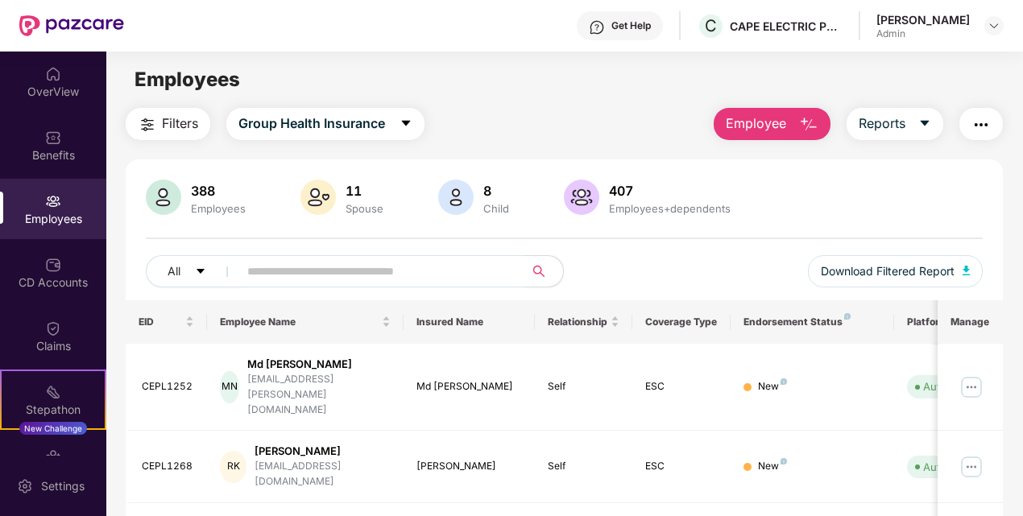
click at [260, 268] on input "text" at bounding box center [374, 271] width 255 height 24
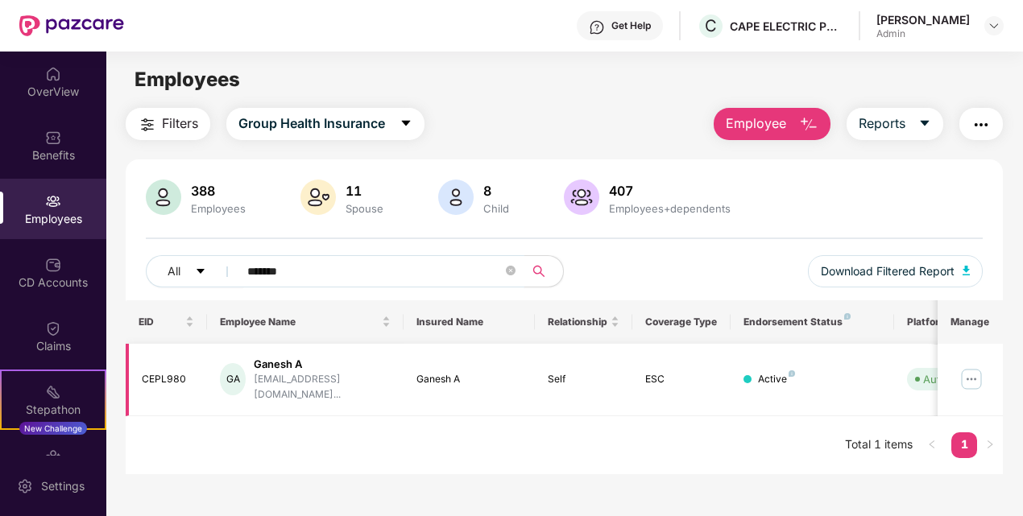
type input "*******"
click at [175, 372] on div "CEPL980" at bounding box center [168, 379] width 53 height 15
click at [367, 374] on div "[EMAIL_ADDRESS][DOMAIN_NAME]..." at bounding box center [322, 387] width 137 height 31
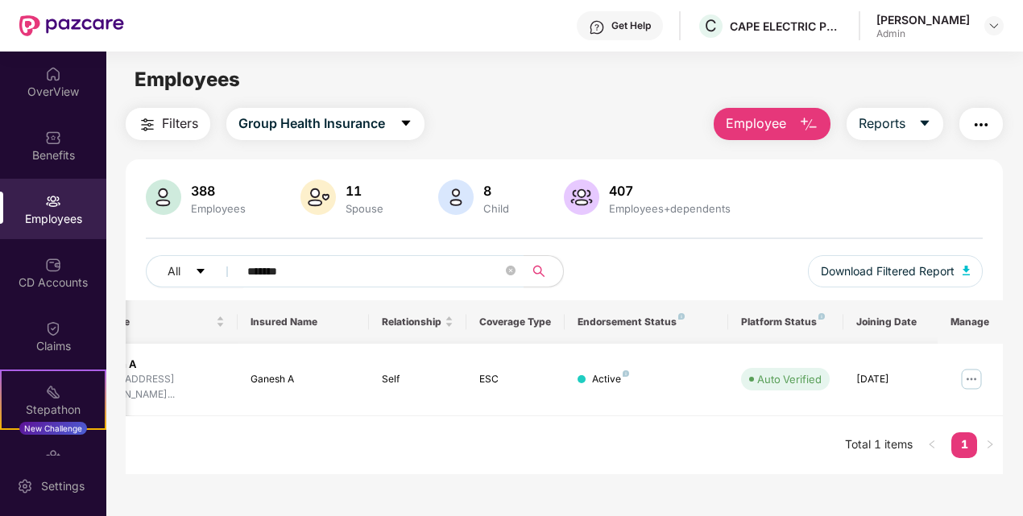
scroll to position [0, 168]
click at [974, 375] on img at bounding box center [971, 379] width 26 height 26
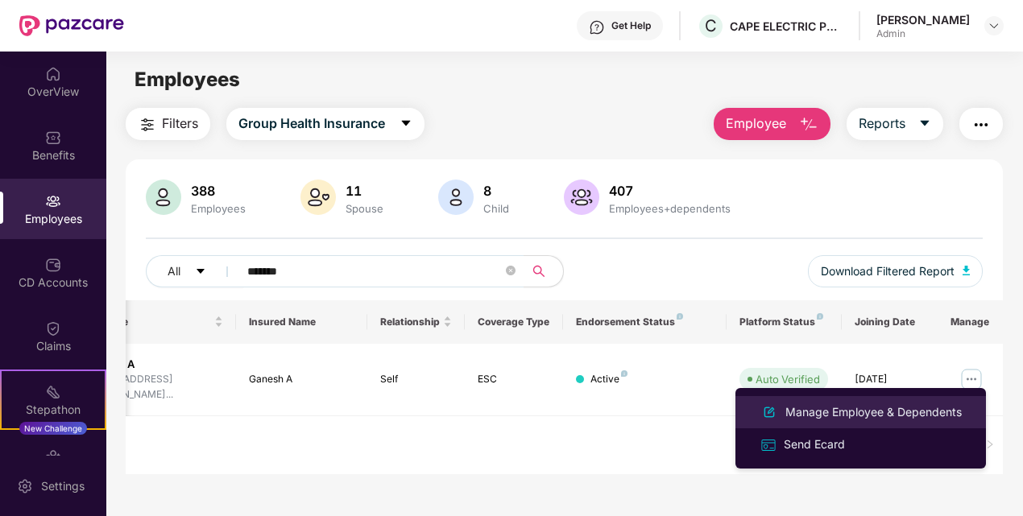
click at [910, 400] on li "Manage Employee & Dependents" at bounding box center [860, 412] width 250 height 32
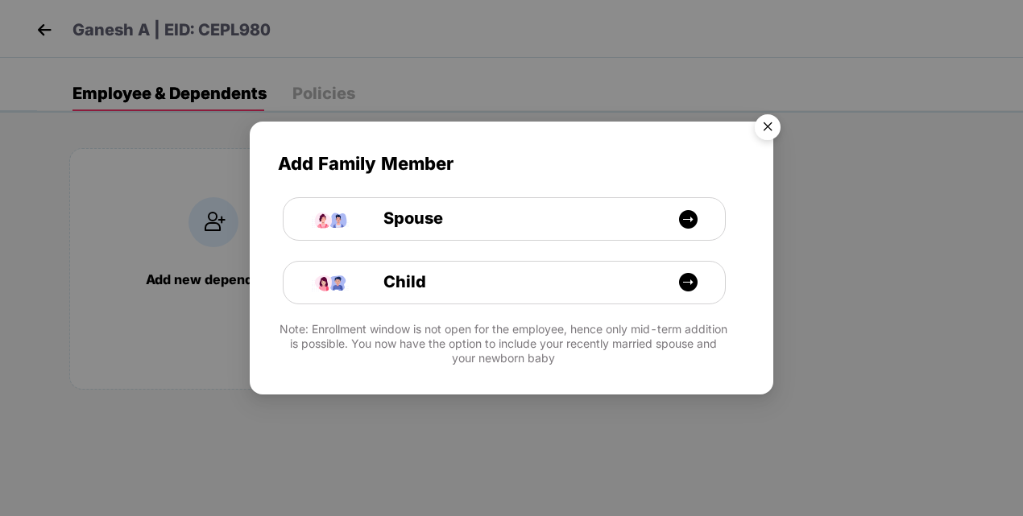
click at [765, 122] on img "Close" at bounding box center [767, 129] width 45 height 45
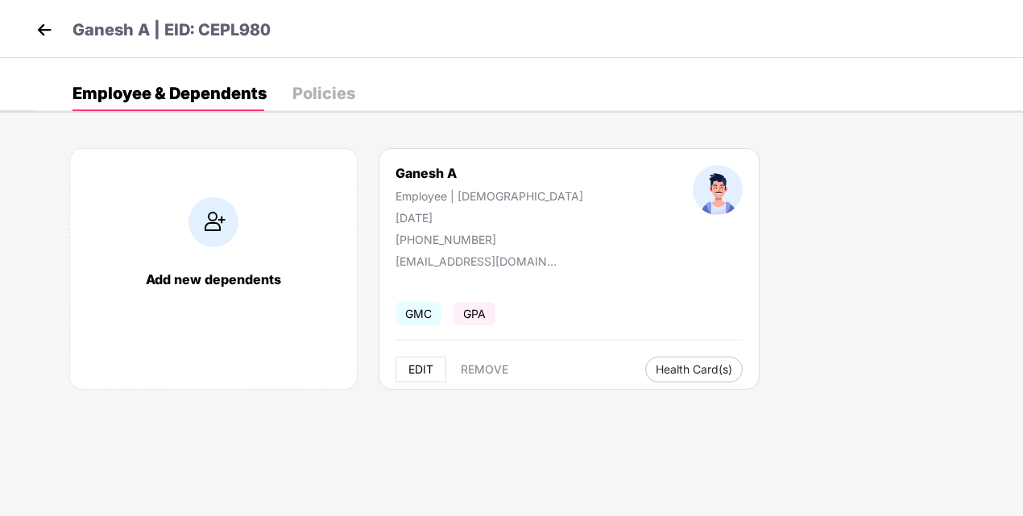
click at [422, 364] on span "EDIT" at bounding box center [420, 369] width 25 height 13
select select "****"
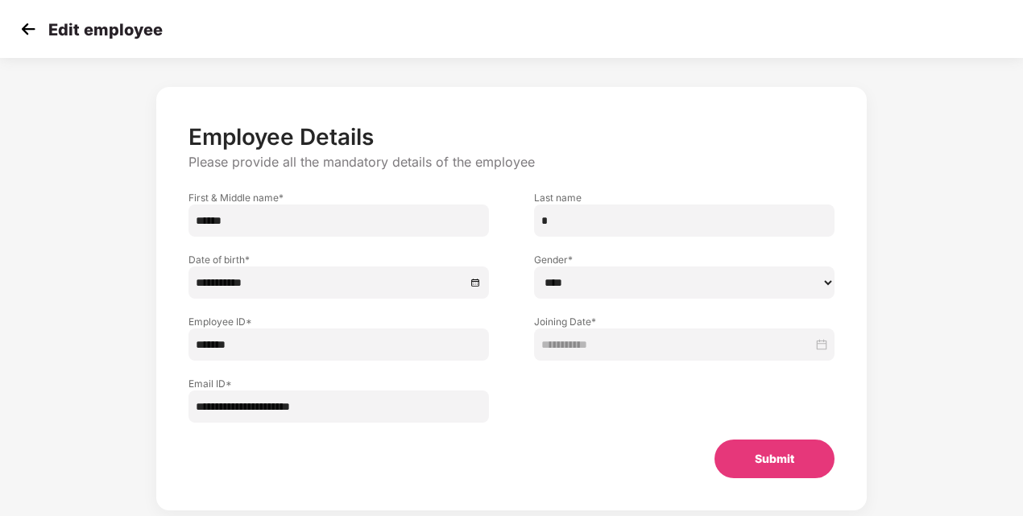
scroll to position [69, 0]
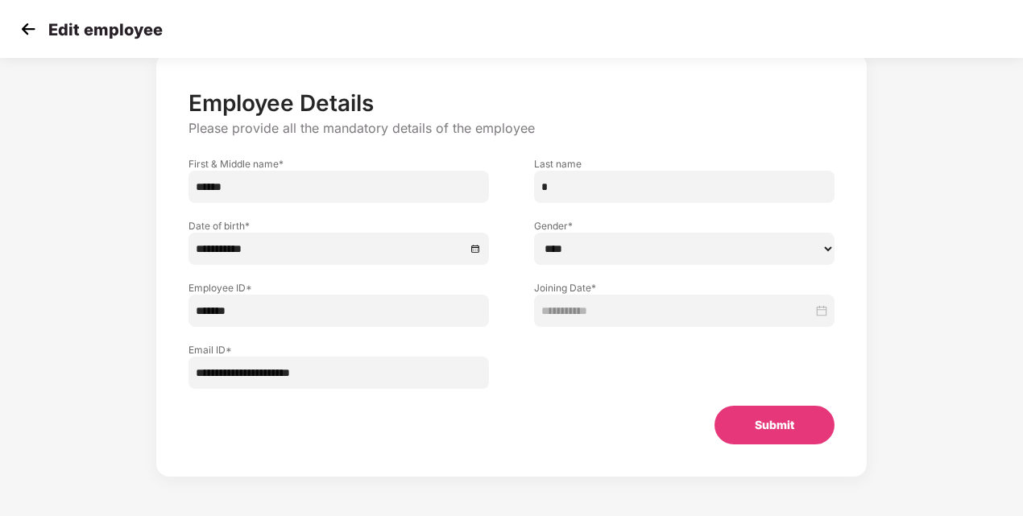
click at [329, 387] on input "**********" at bounding box center [338, 373] width 300 height 32
click at [359, 374] on input "**********" at bounding box center [338, 373] width 300 height 32
click at [427, 308] on input "*******" at bounding box center [338, 311] width 300 height 32
click at [610, 383] on div at bounding box center [684, 358] width 346 height 62
click at [764, 415] on button "Submit" at bounding box center [774, 425] width 120 height 39
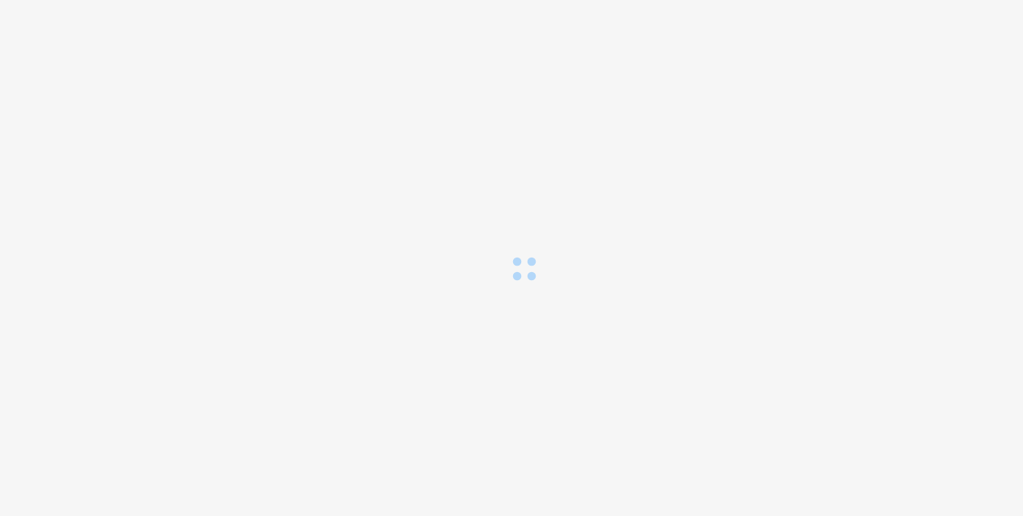
scroll to position [0, 0]
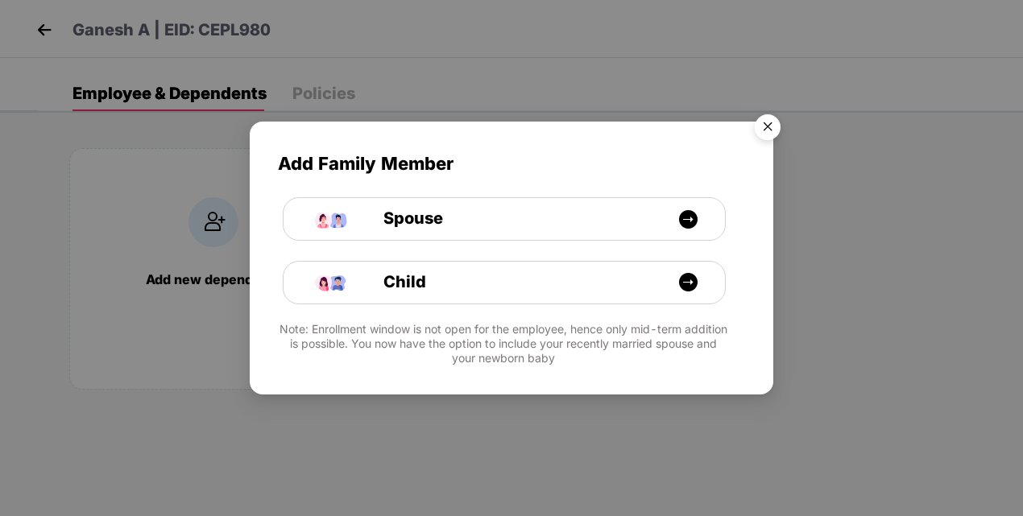
click at [768, 127] on img "Close" at bounding box center [767, 129] width 45 height 45
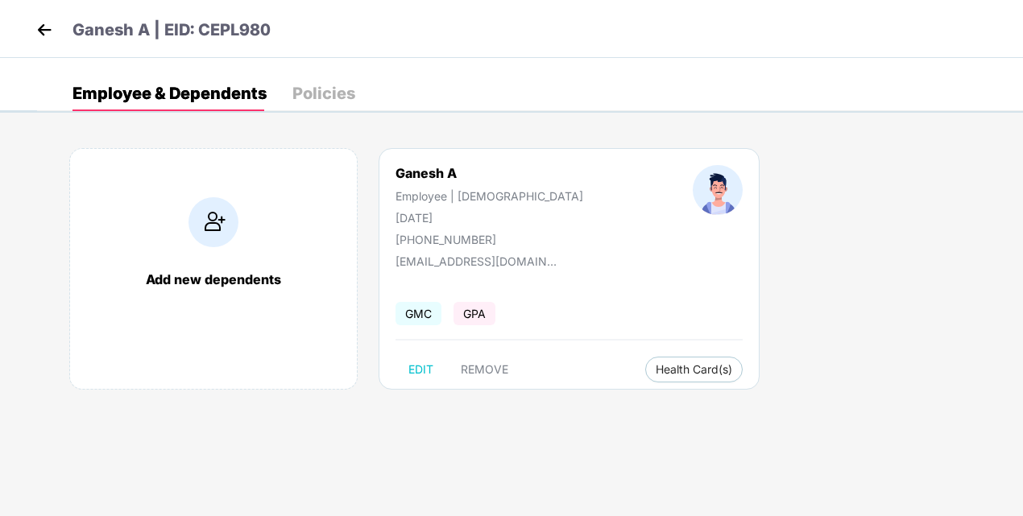
click at [40, 24] on img at bounding box center [44, 30] width 24 height 24
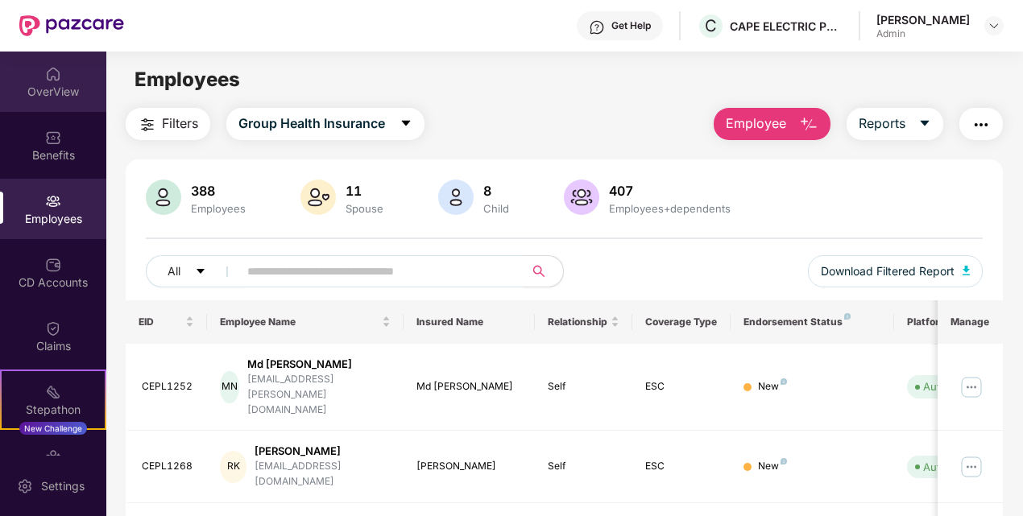
click at [59, 82] on div "OverView" at bounding box center [53, 82] width 106 height 60
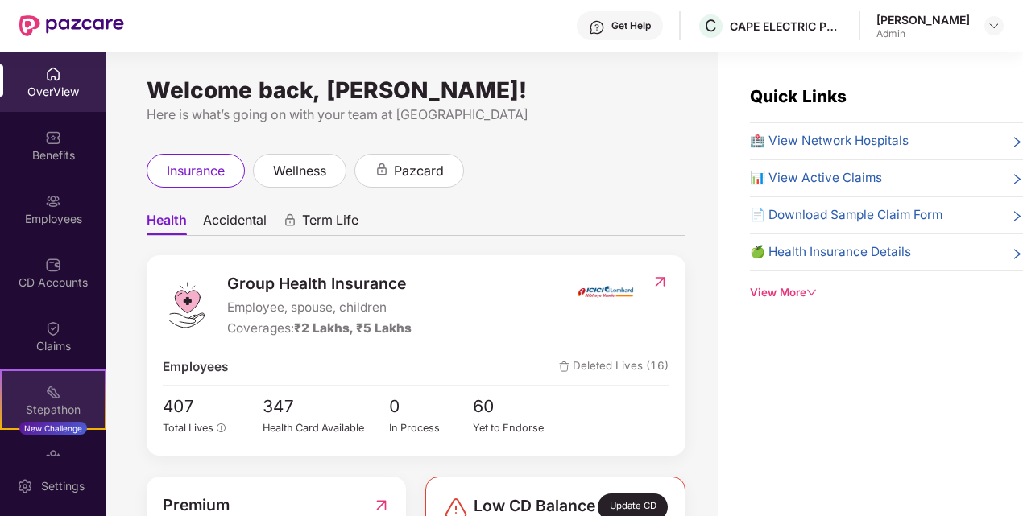
scroll to position [104, 0]
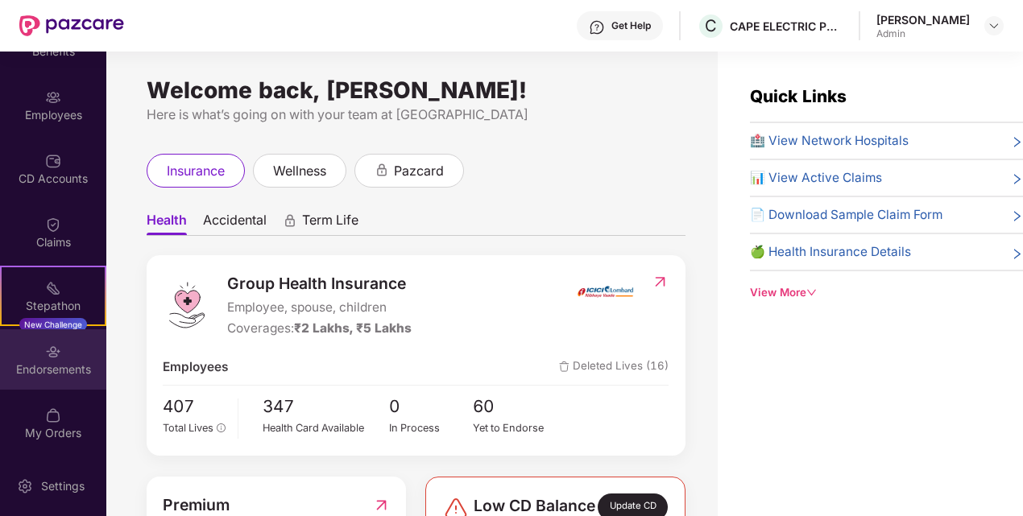
click at [48, 360] on div "Endorsements" at bounding box center [53, 359] width 106 height 60
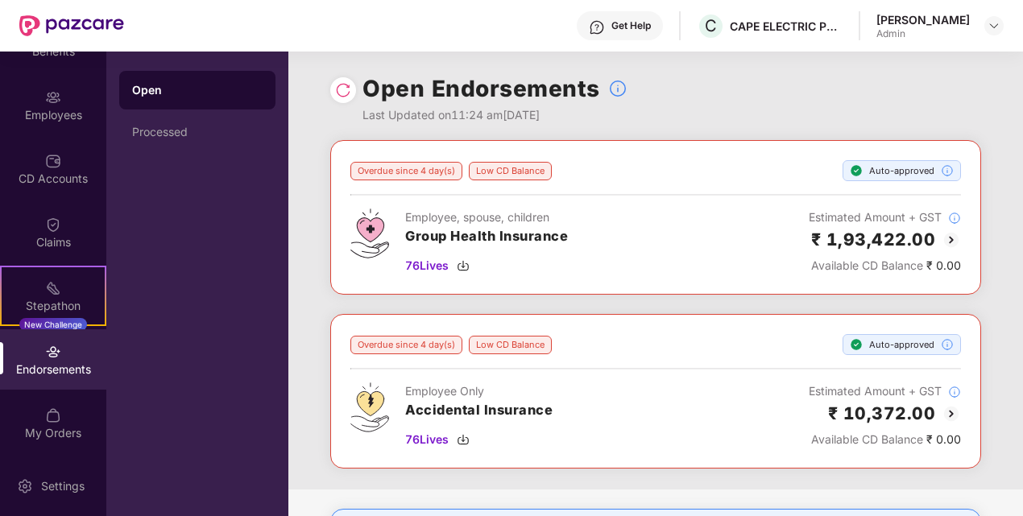
scroll to position [129, 0]
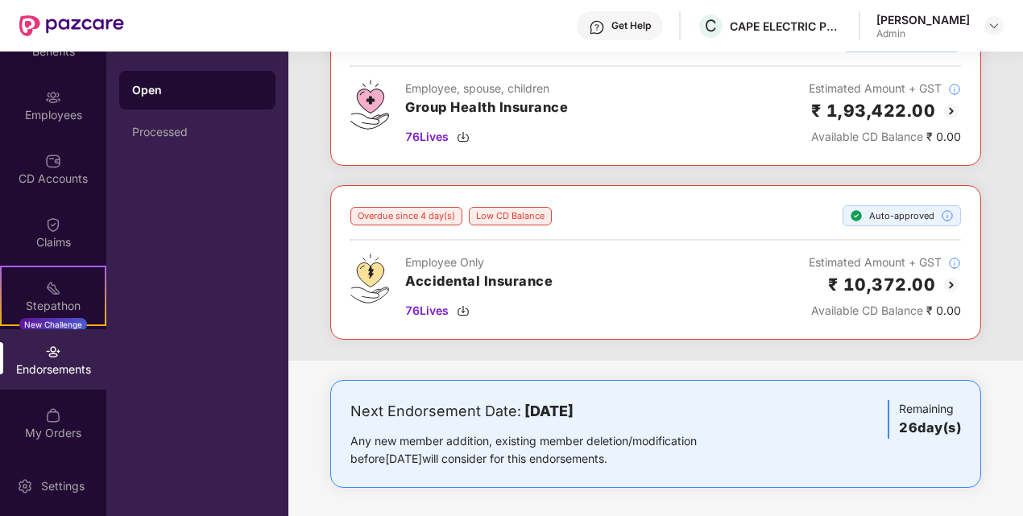
drag, startPoint x: 520, startPoint y: 404, endPoint x: 656, endPoint y: 397, distance: 135.5
click at [656, 400] on div "Next Endorsement Date: [DATE]" at bounding box center [548, 411] width 397 height 23
click at [654, 401] on div "Next Endorsement Date: [DATE]" at bounding box center [548, 411] width 397 height 23
click at [662, 459] on div "Any new member addition, existing member deletion/modification before [DATE] wi…" at bounding box center [548, 449] width 397 height 35
click at [789, 446] on div "Next Endorsement Date: [DATE] Any new member addition, existing member deletion…" at bounding box center [655, 434] width 610 height 68
